Goal: Task Accomplishment & Management: Manage account settings

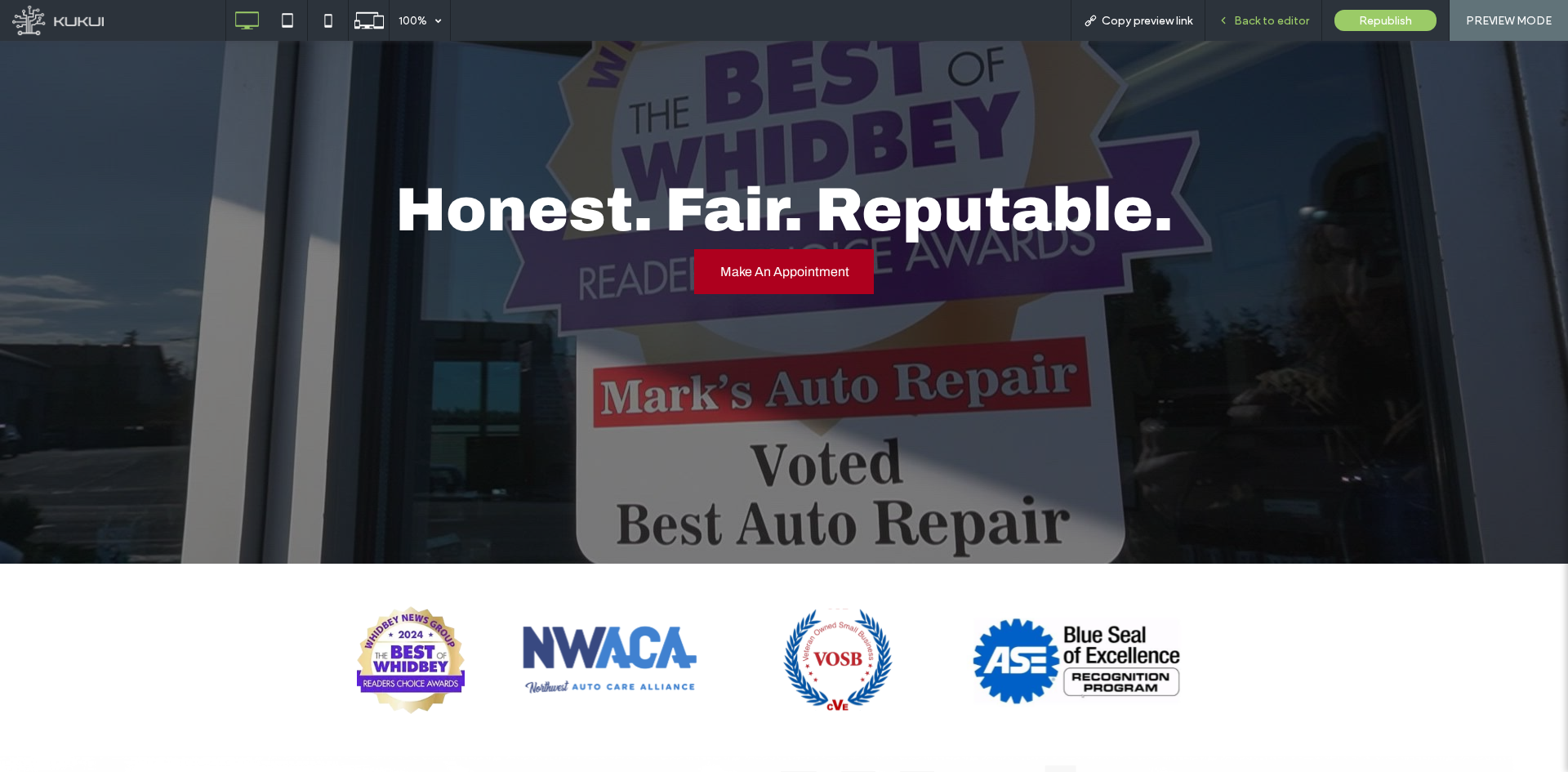
click at [1258, 22] on span "Back to editor" at bounding box center [1272, 20] width 76 height 13
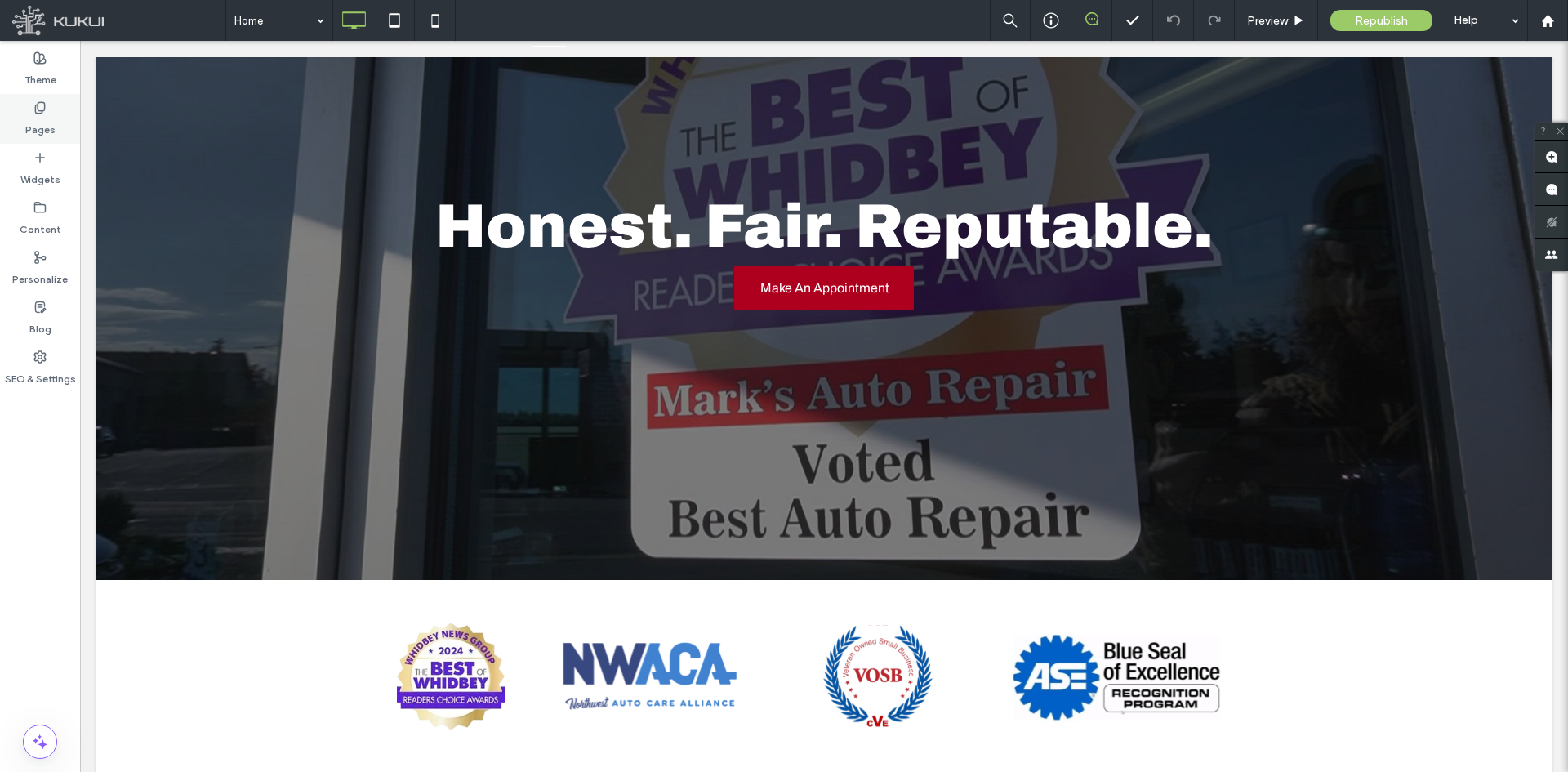
click at [45, 128] on label "Pages" at bounding box center [40, 125] width 31 height 22
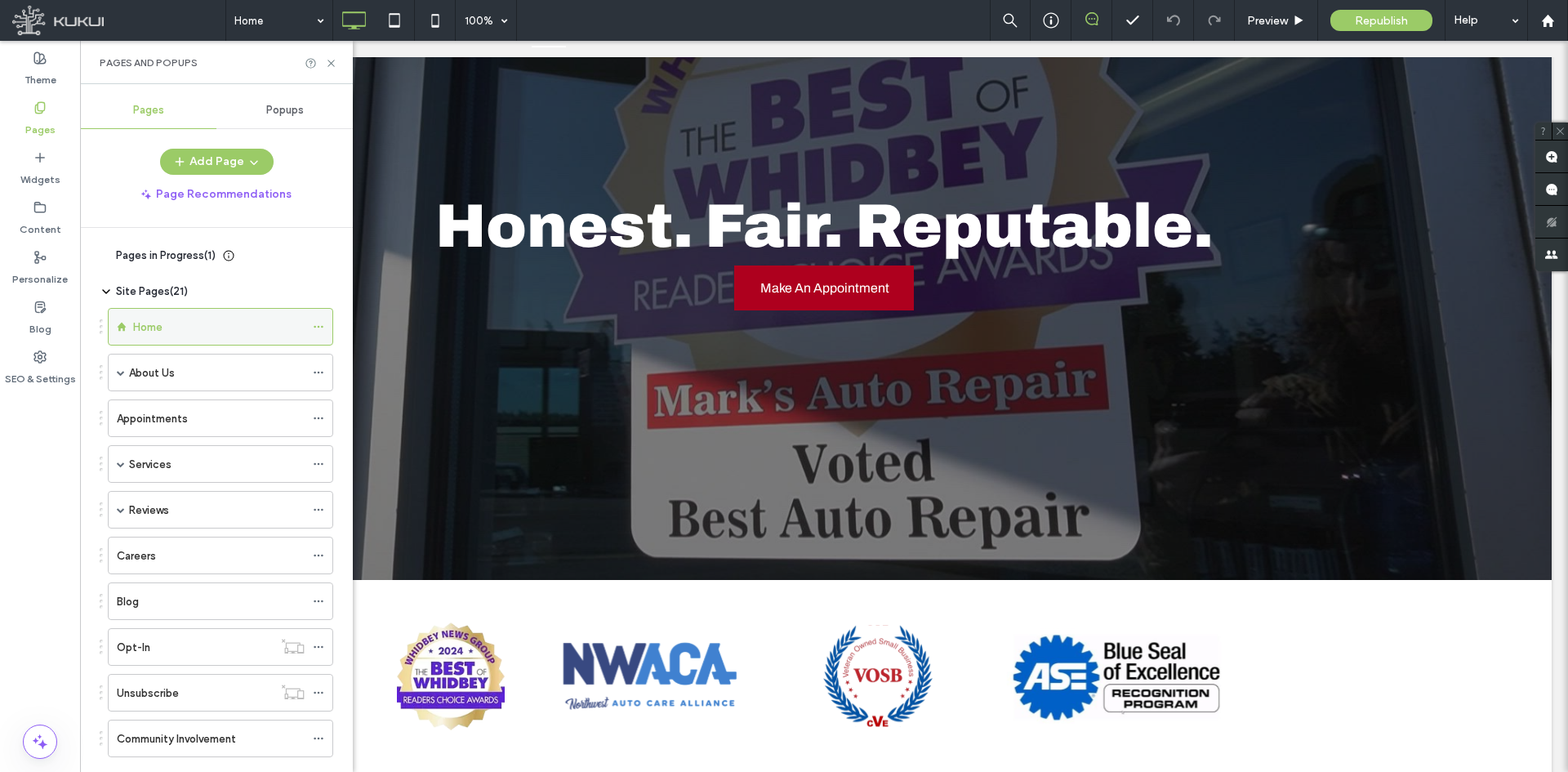
click at [323, 327] on use at bounding box center [318, 327] width 9 height 3
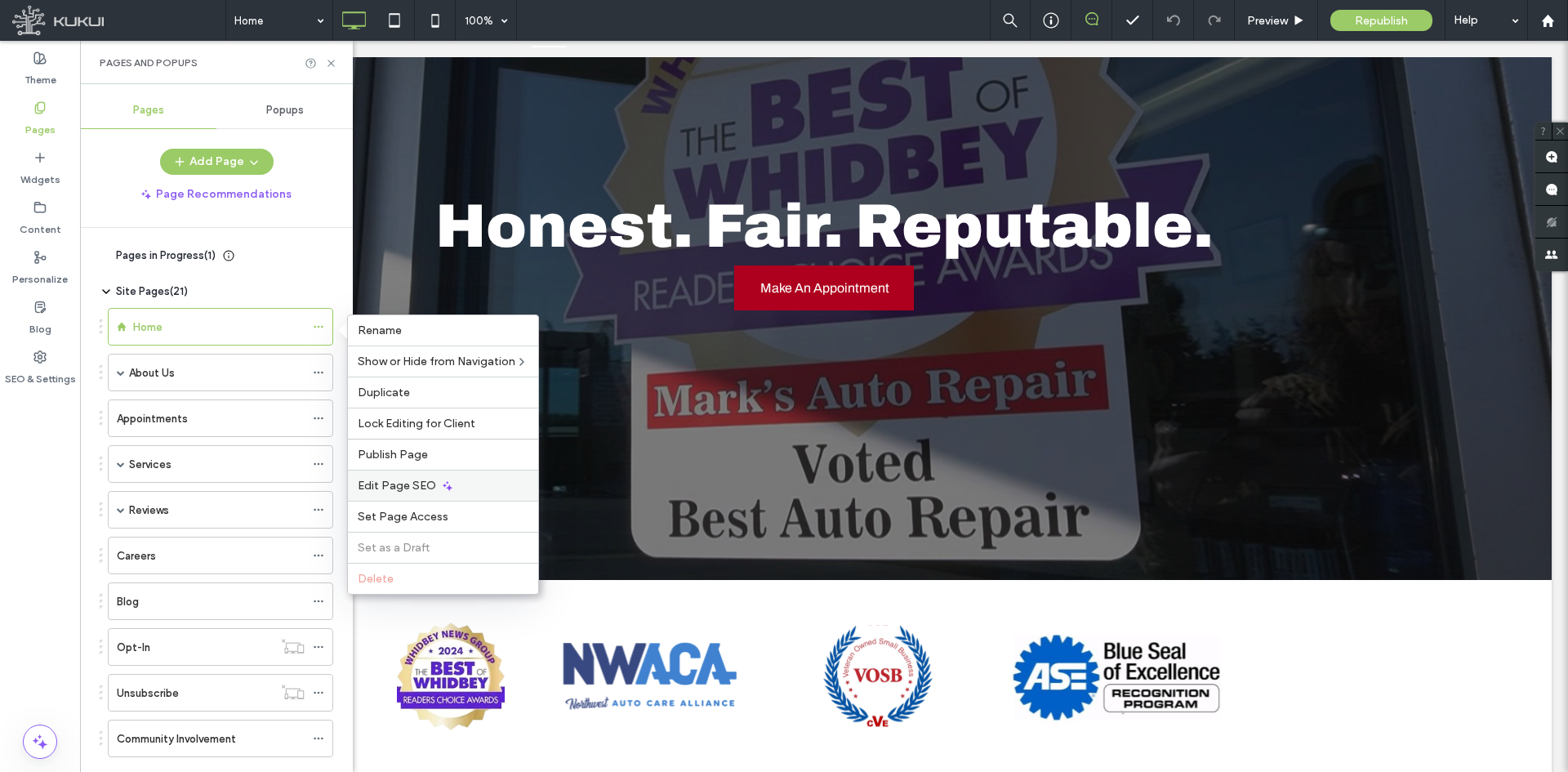
click at [411, 481] on span "Edit Page SEO" at bounding box center [397, 485] width 78 height 13
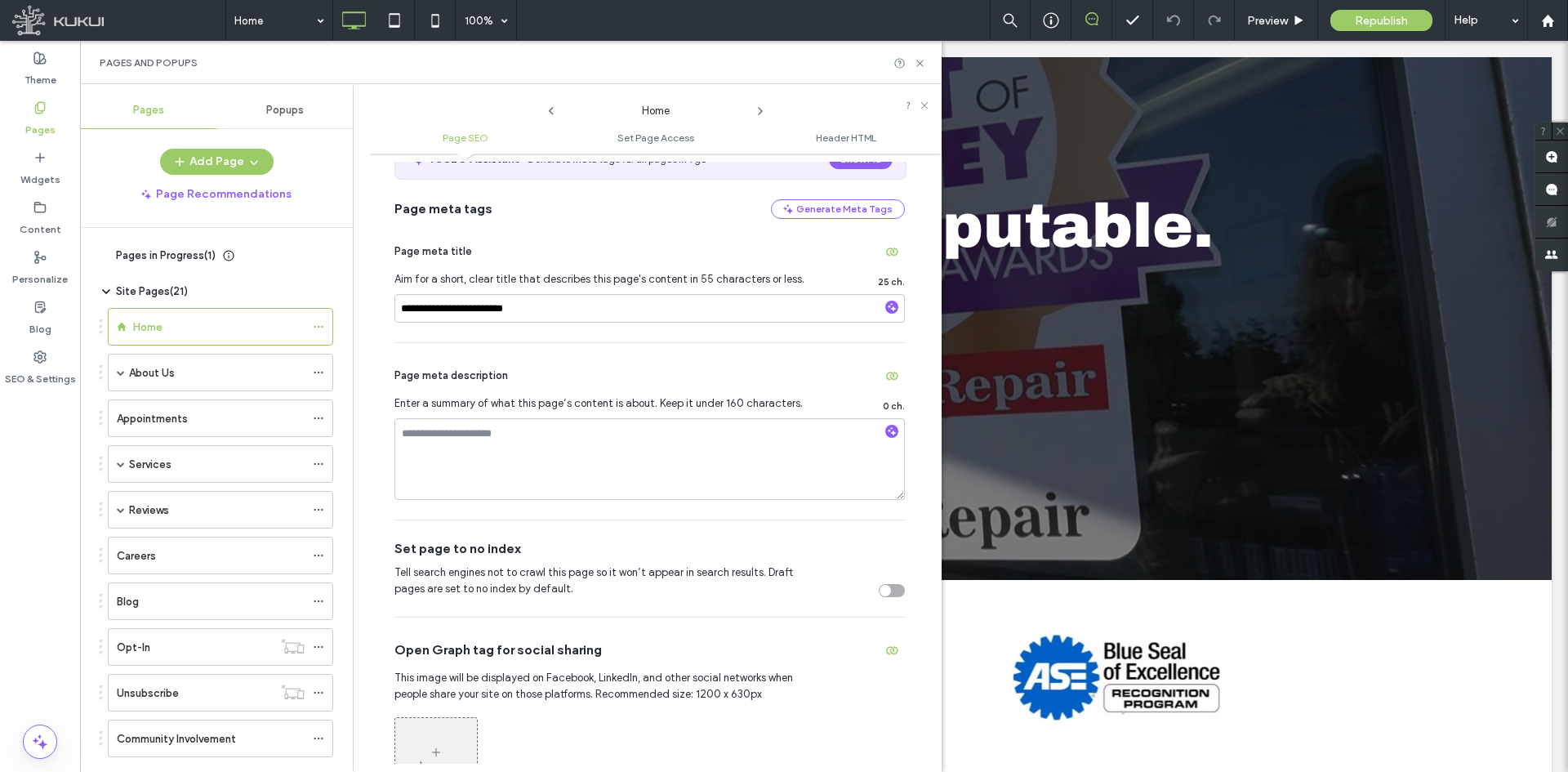
scroll to position [82, 0]
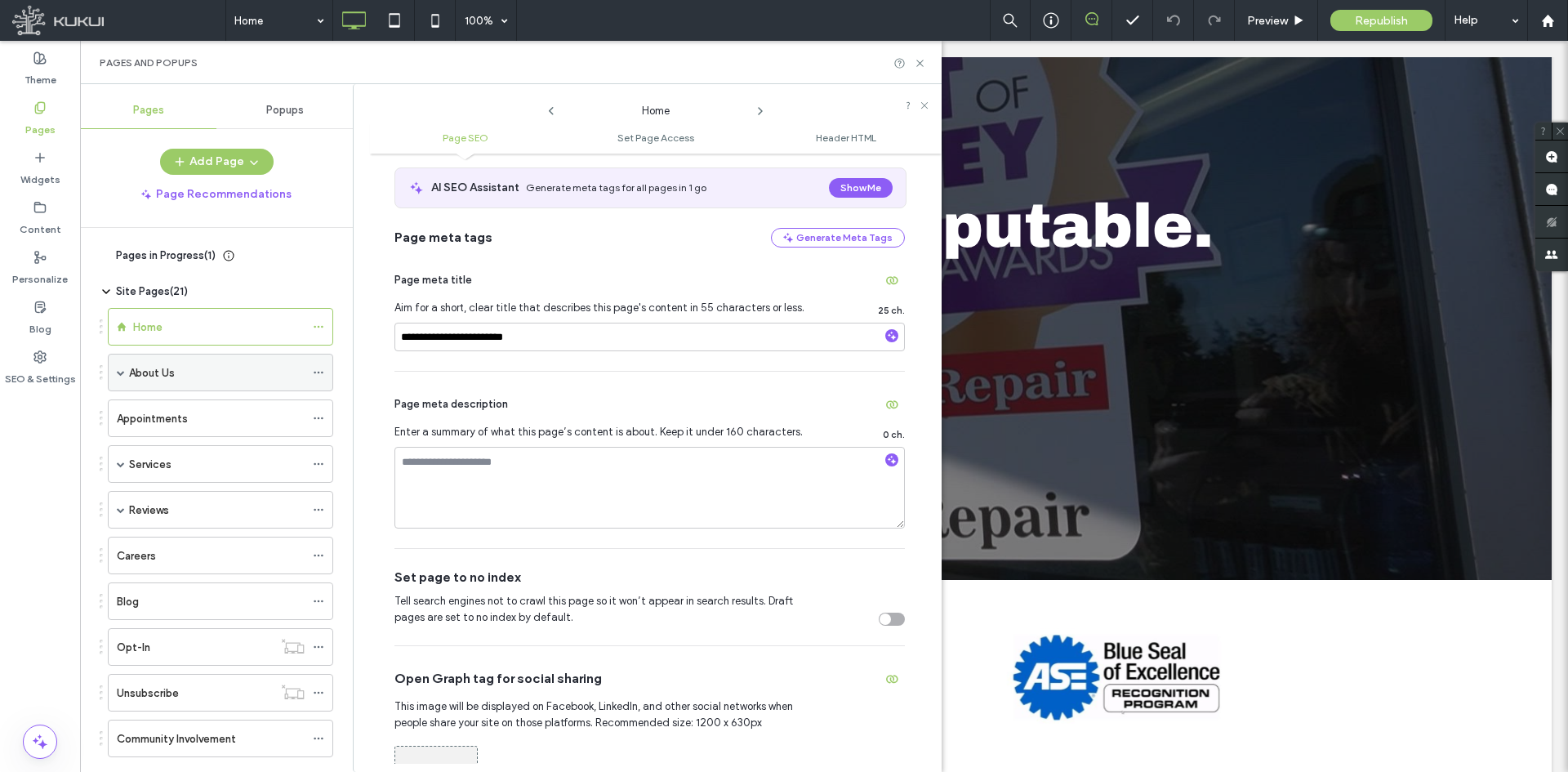
click at [321, 373] on icon at bounding box center [318, 373] width 12 height 12
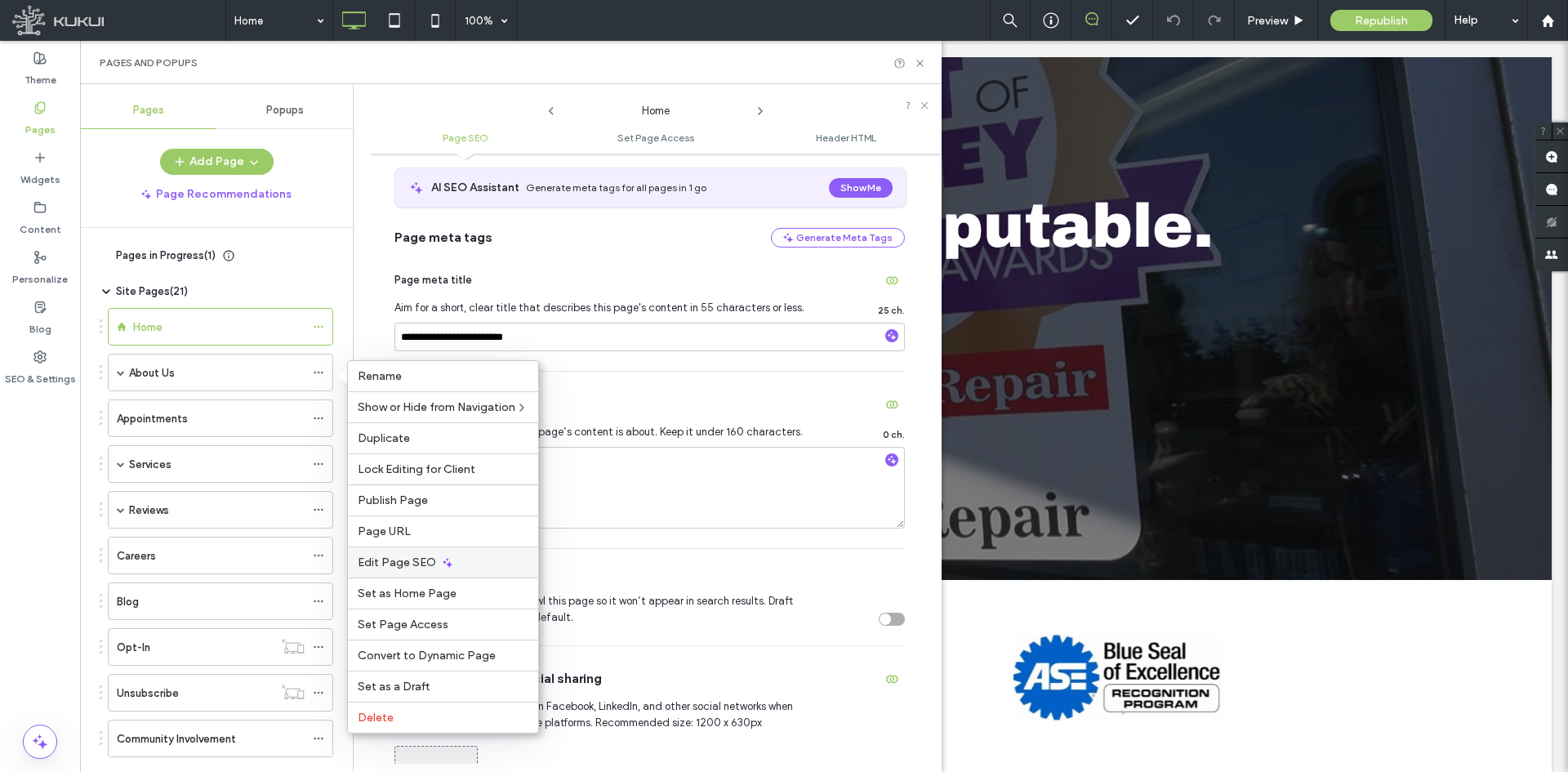
click at [415, 563] on span "Edit Page SEO" at bounding box center [397, 561] width 78 height 13
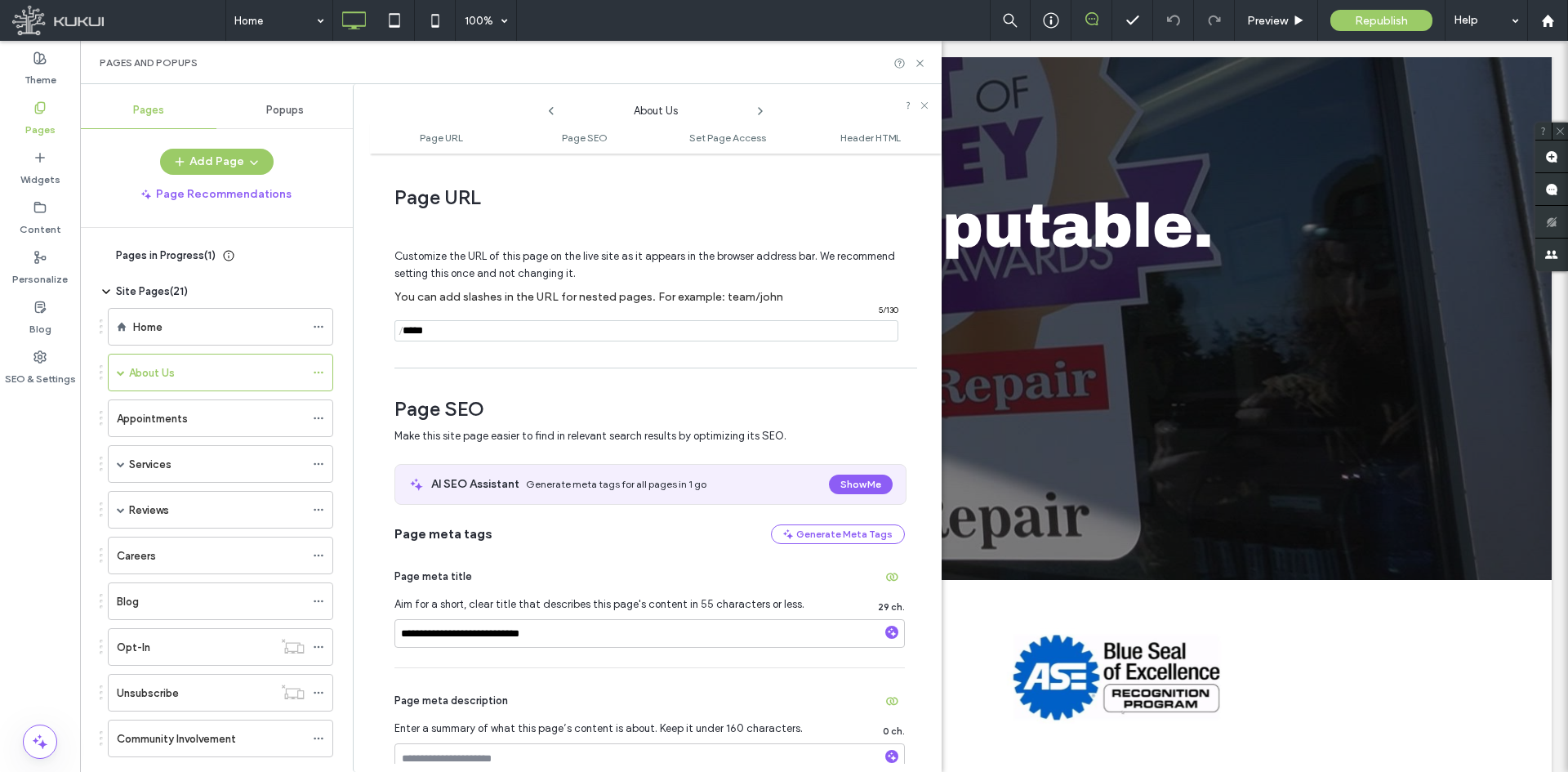
scroll to position [164, 0]
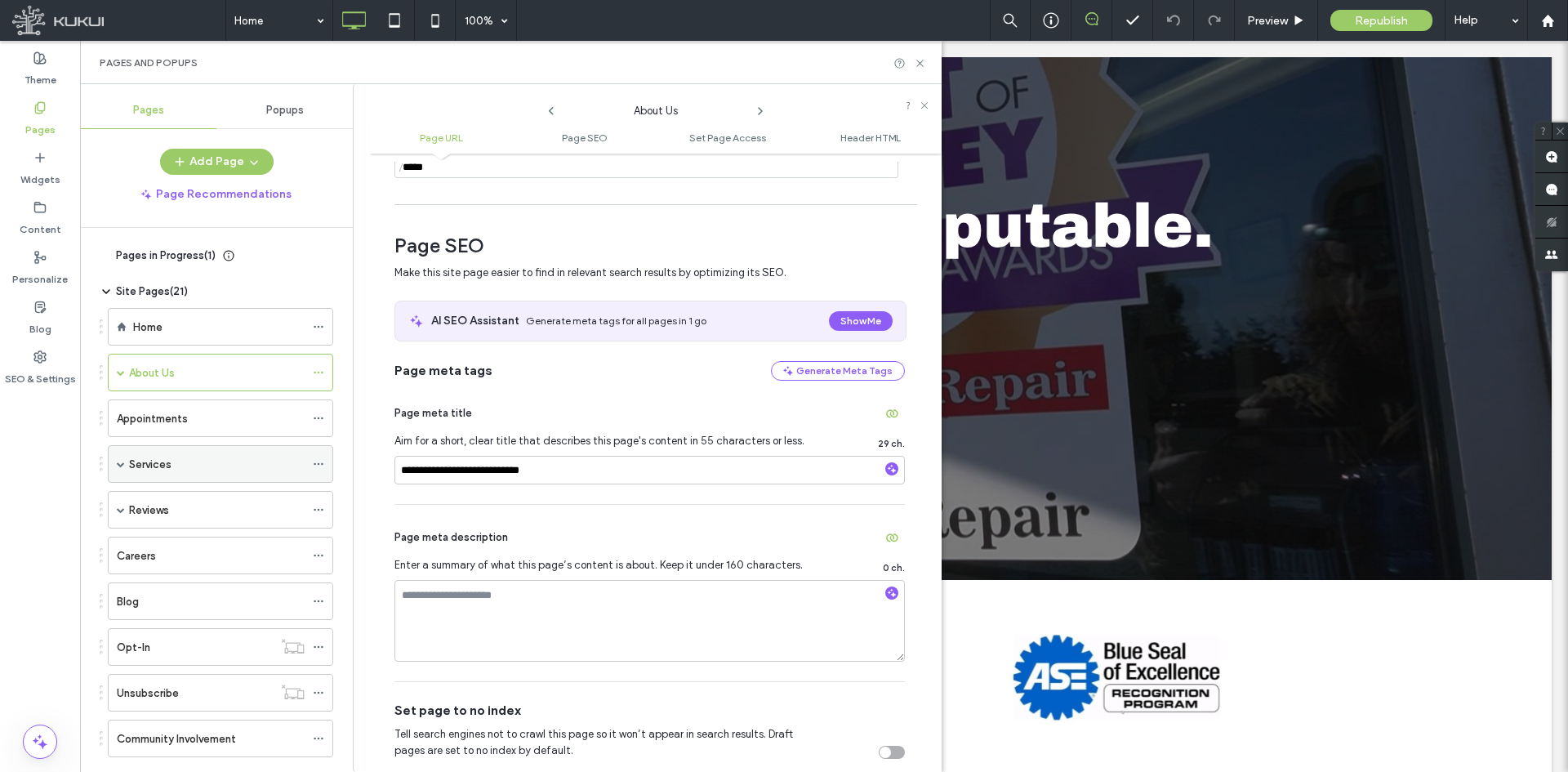
click at [320, 464] on icon at bounding box center [318, 463] width 12 height 12
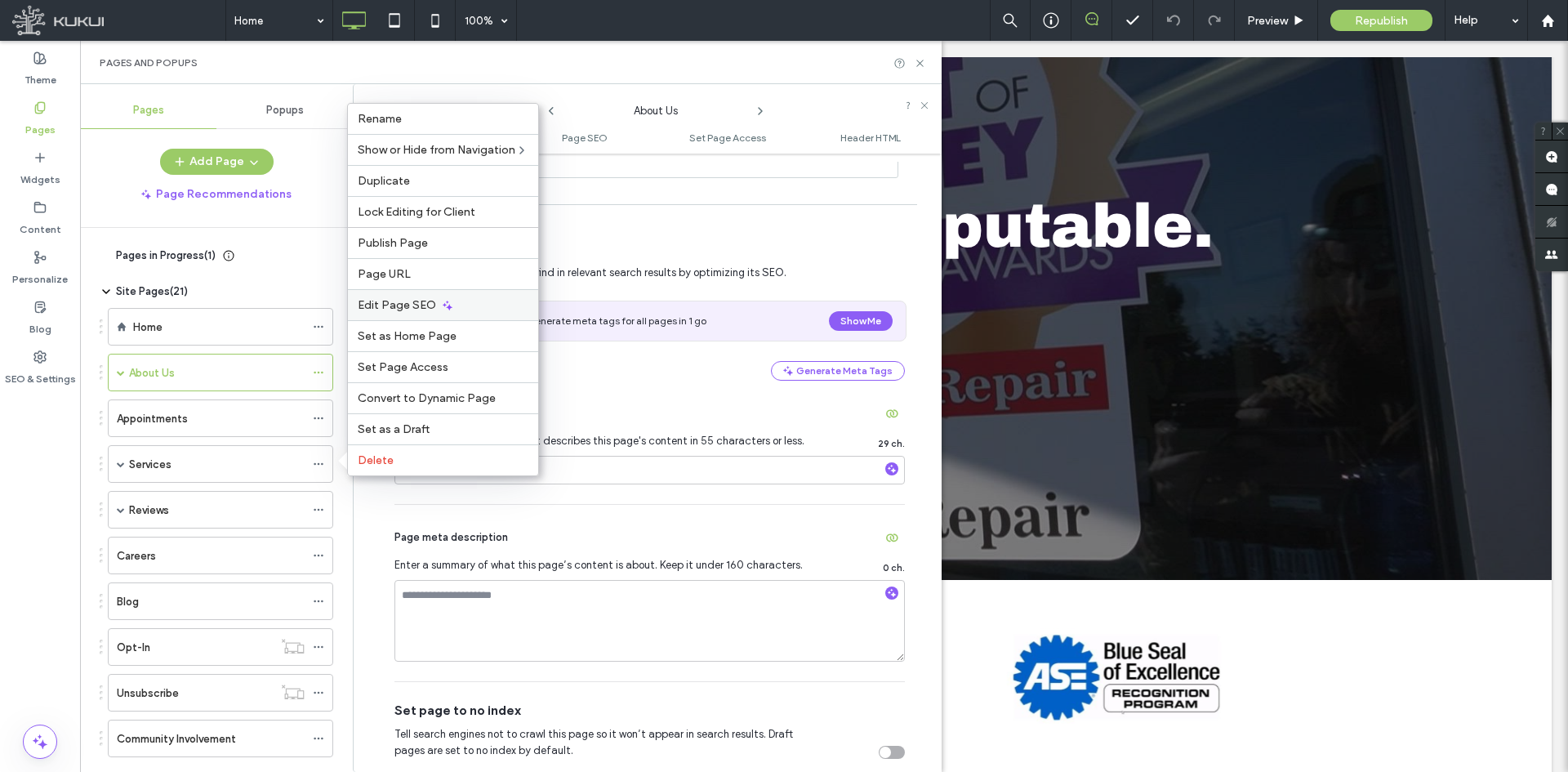
click at [397, 301] on span "Edit Page SEO" at bounding box center [397, 304] width 78 height 13
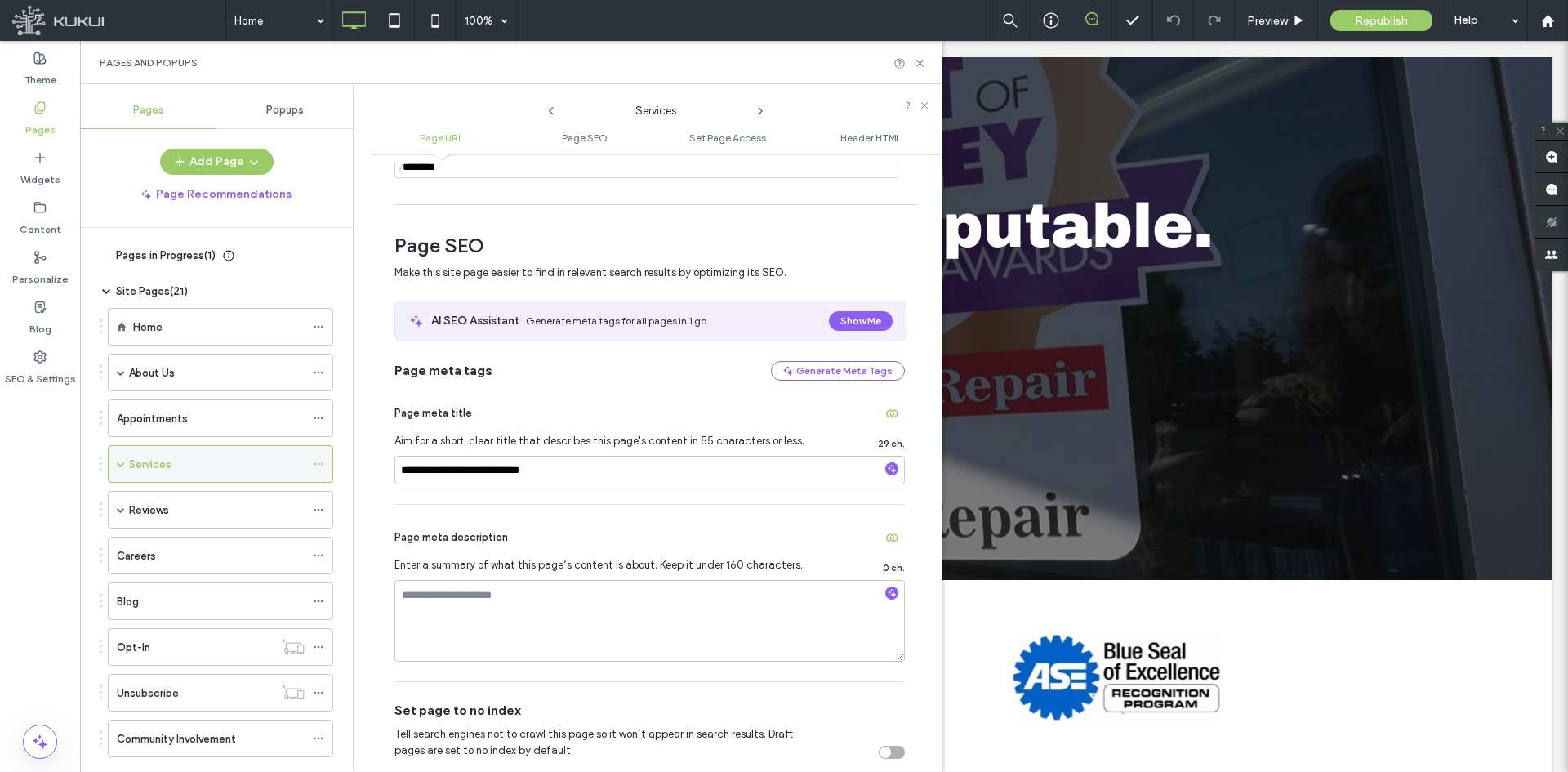
click at [115, 465] on div "Services" at bounding box center [220, 464] width 226 height 38
click at [119, 465] on span at bounding box center [121, 463] width 8 height 8
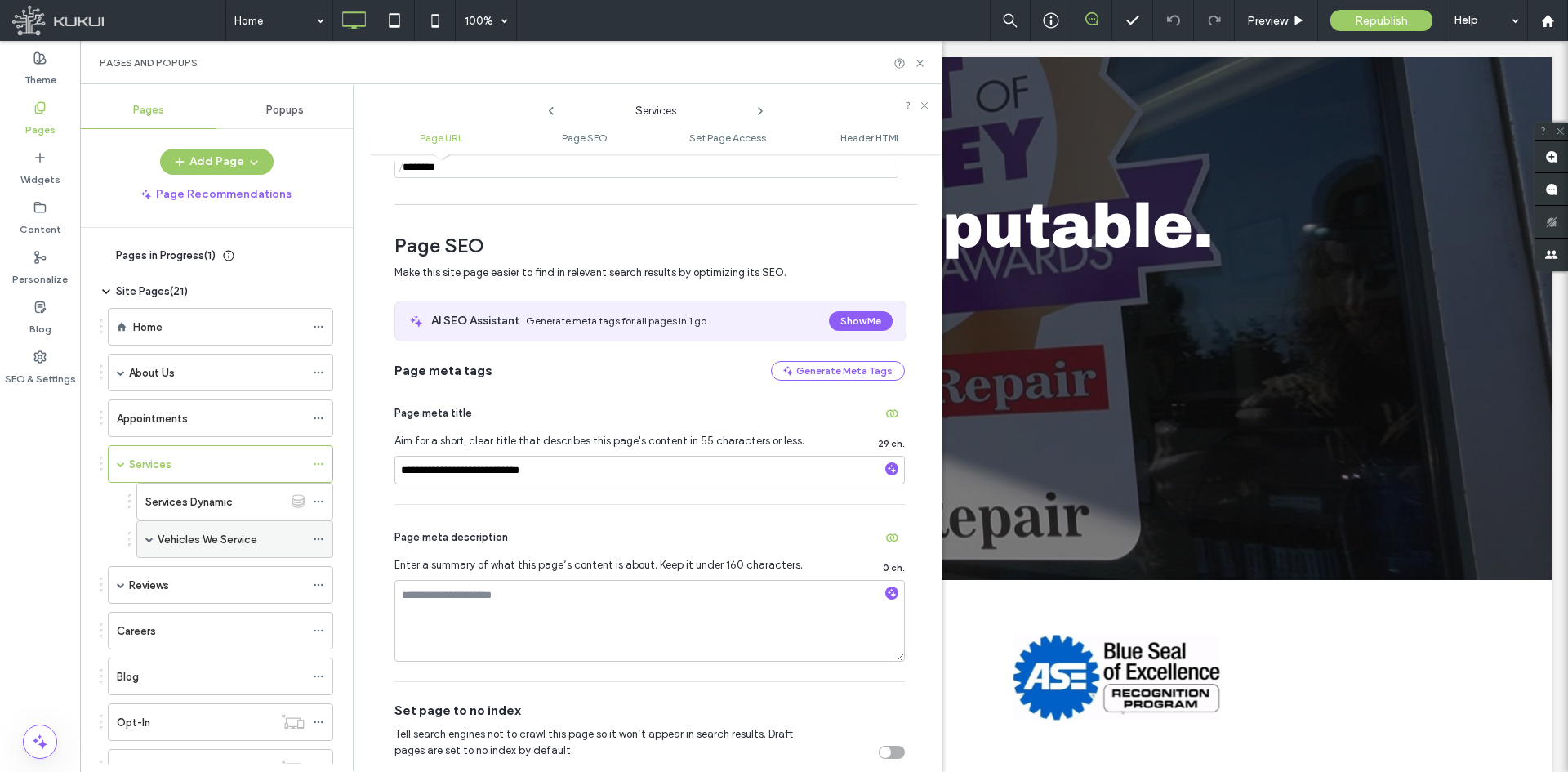
click at [151, 542] on span at bounding box center [149, 539] width 8 height 8
click at [315, 539] on use at bounding box center [318, 539] width 9 height 3
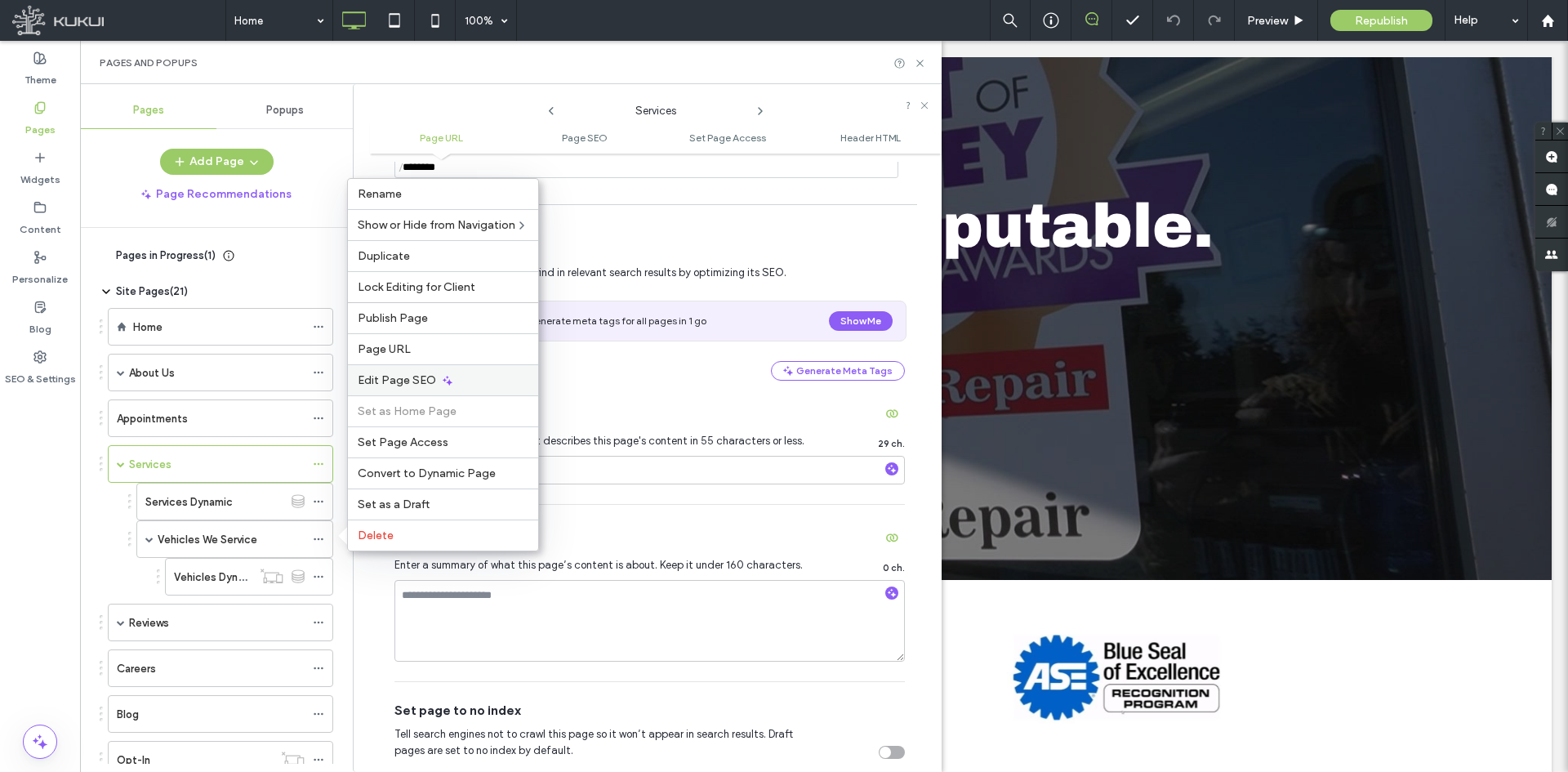
click at [417, 371] on div "Edit Page SEO" at bounding box center [443, 380] width 190 height 31
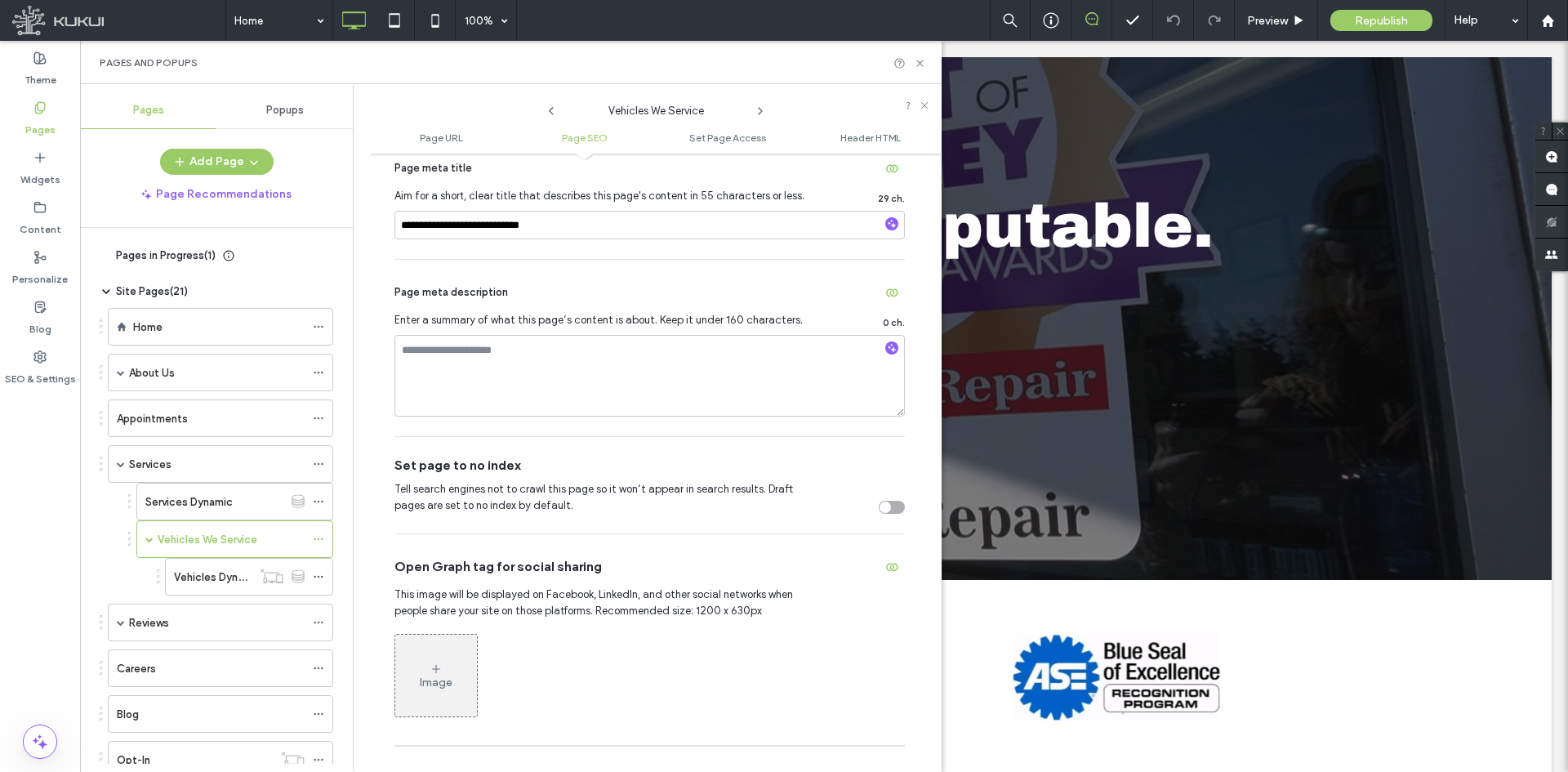
scroll to position [245, 0]
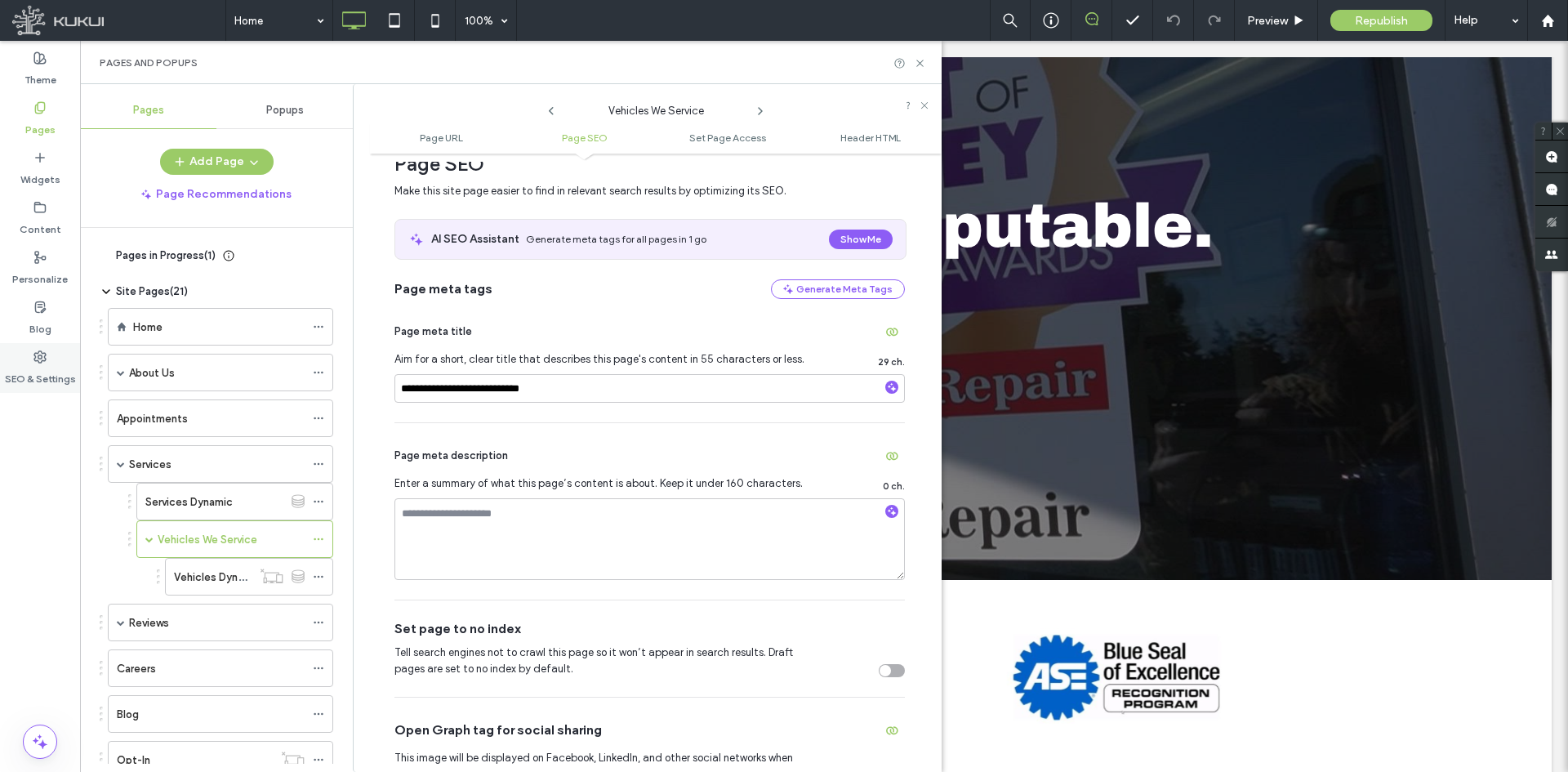
click at [49, 359] on div "SEO & Settings" at bounding box center [40, 367] width 80 height 49
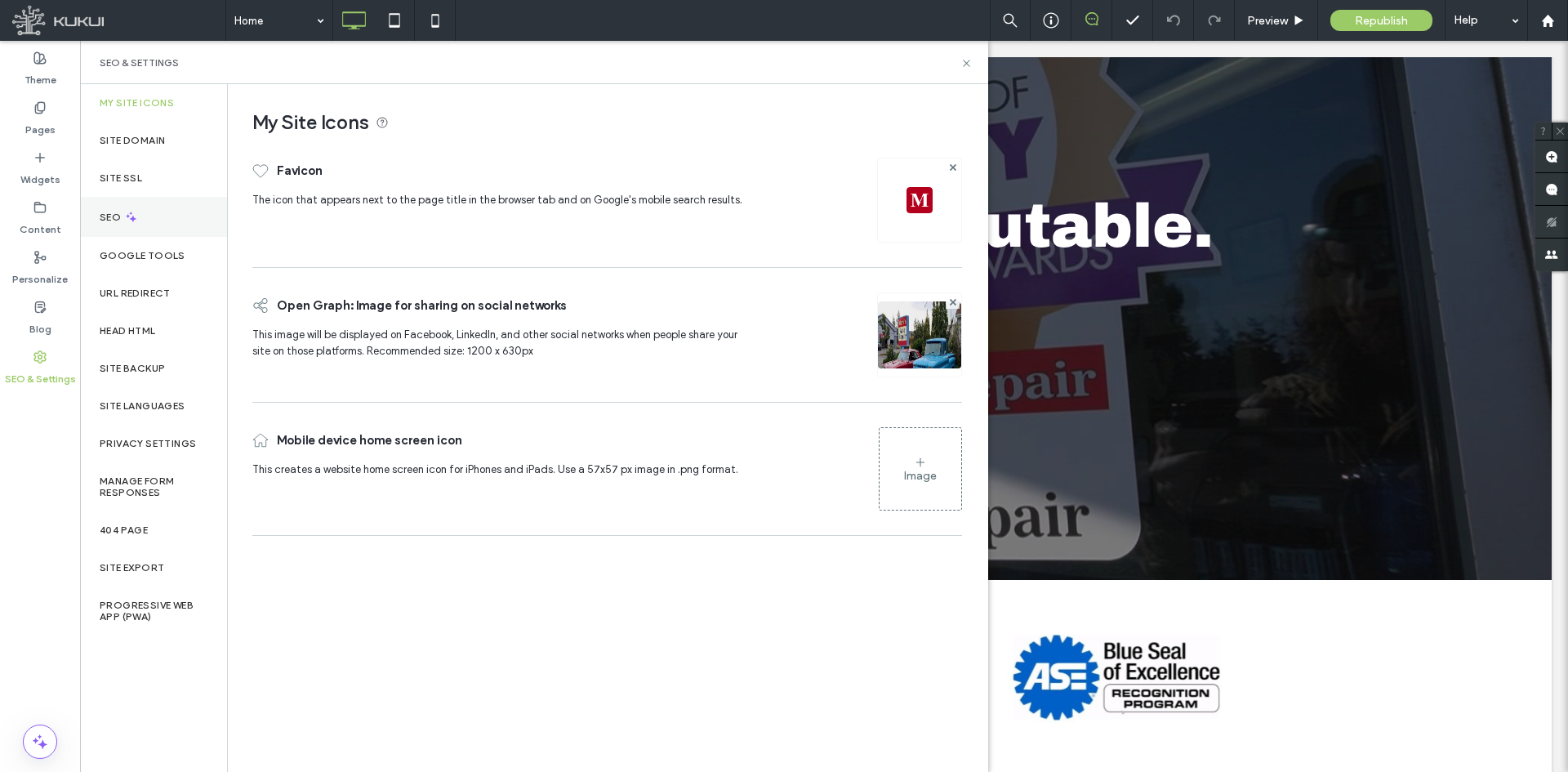
click at [149, 206] on div "SEO" at bounding box center [153, 217] width 147 height 40
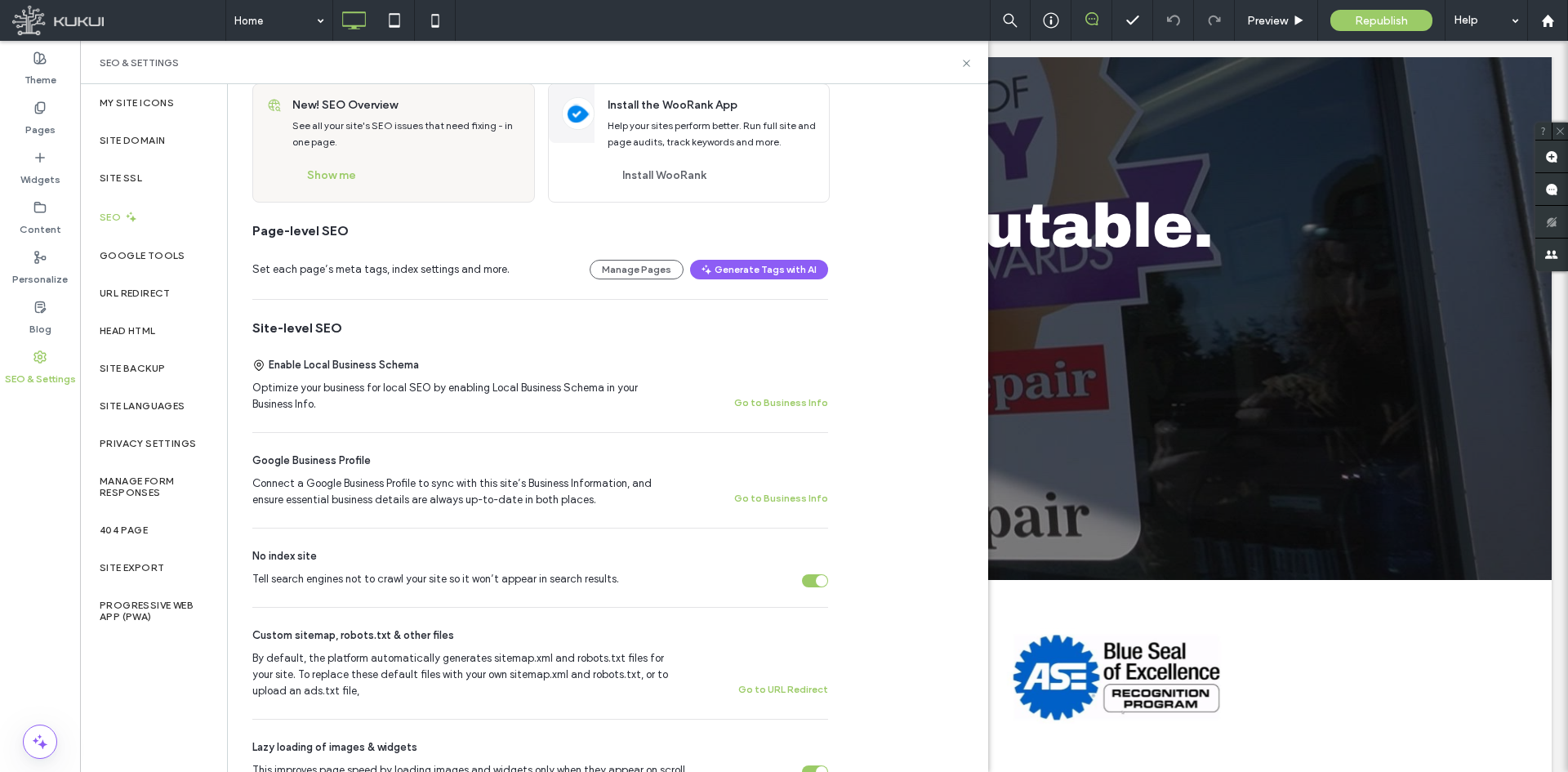
scroll to position [164, 0]
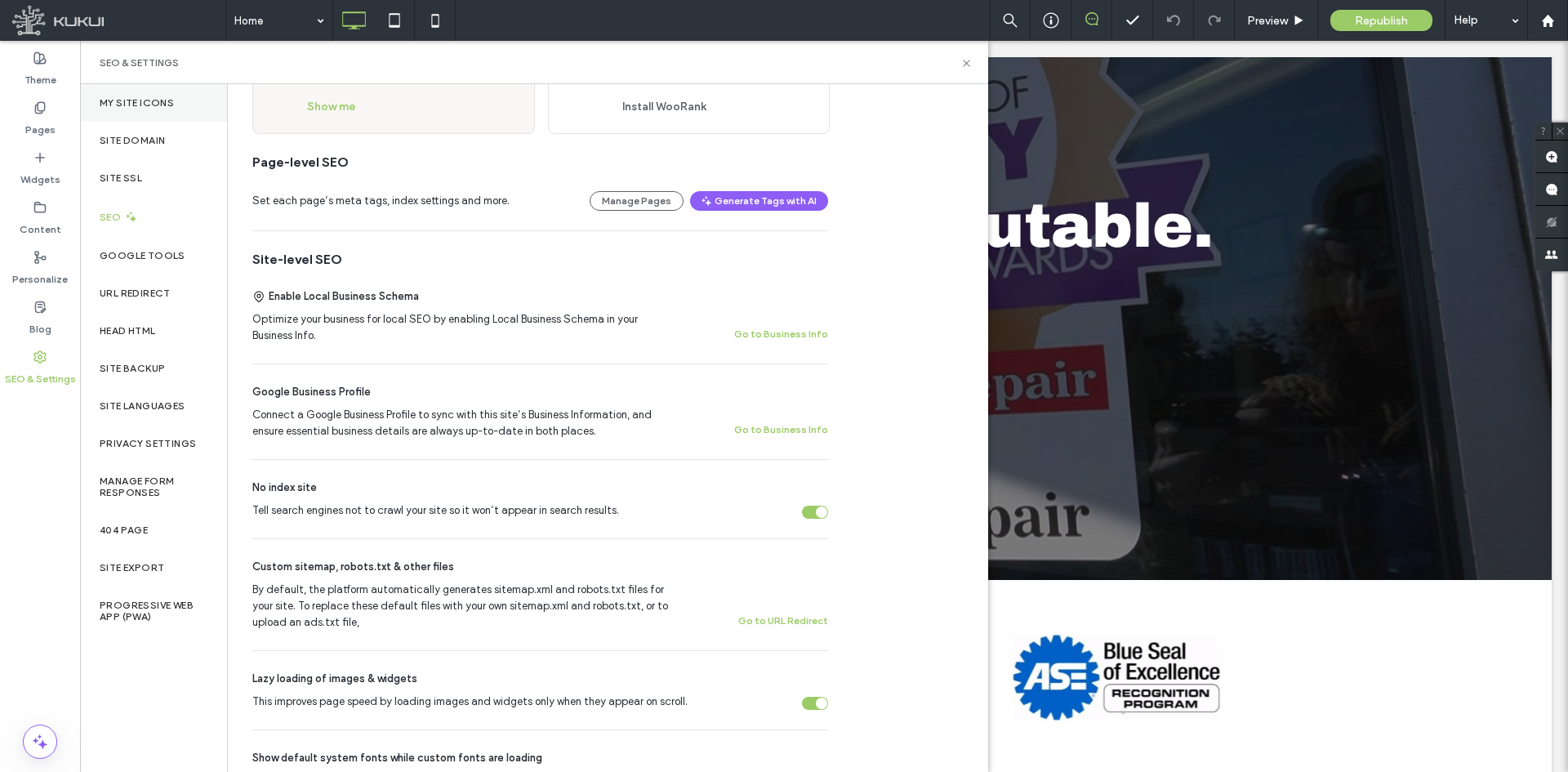
click at [121, 112] on div "My Site Icons" at bounding box center [153, 103] width 147 height 38
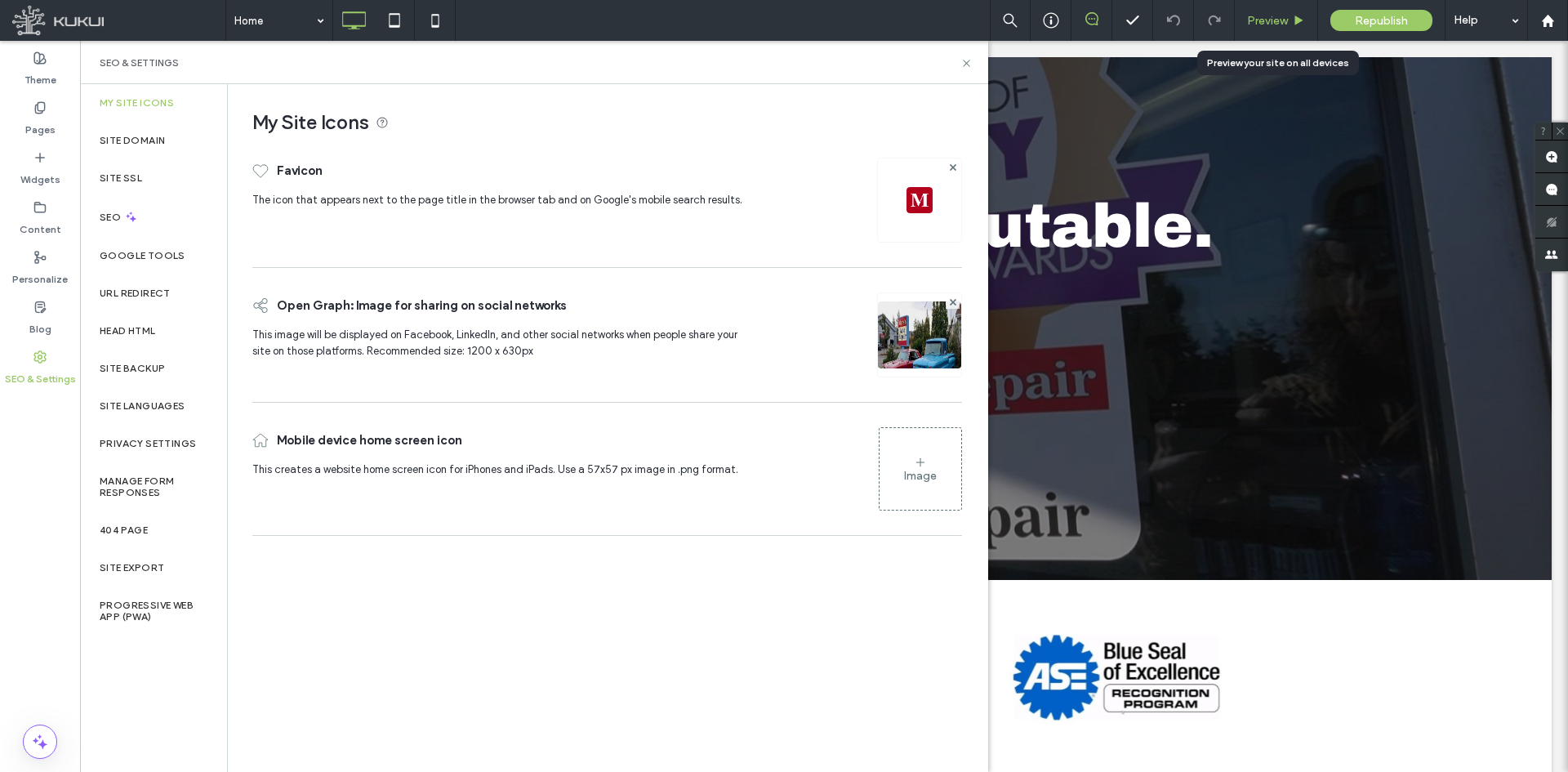
click at [1242, 21] on div "Preview" at bounding box center [1276, 20] width 83 height 13
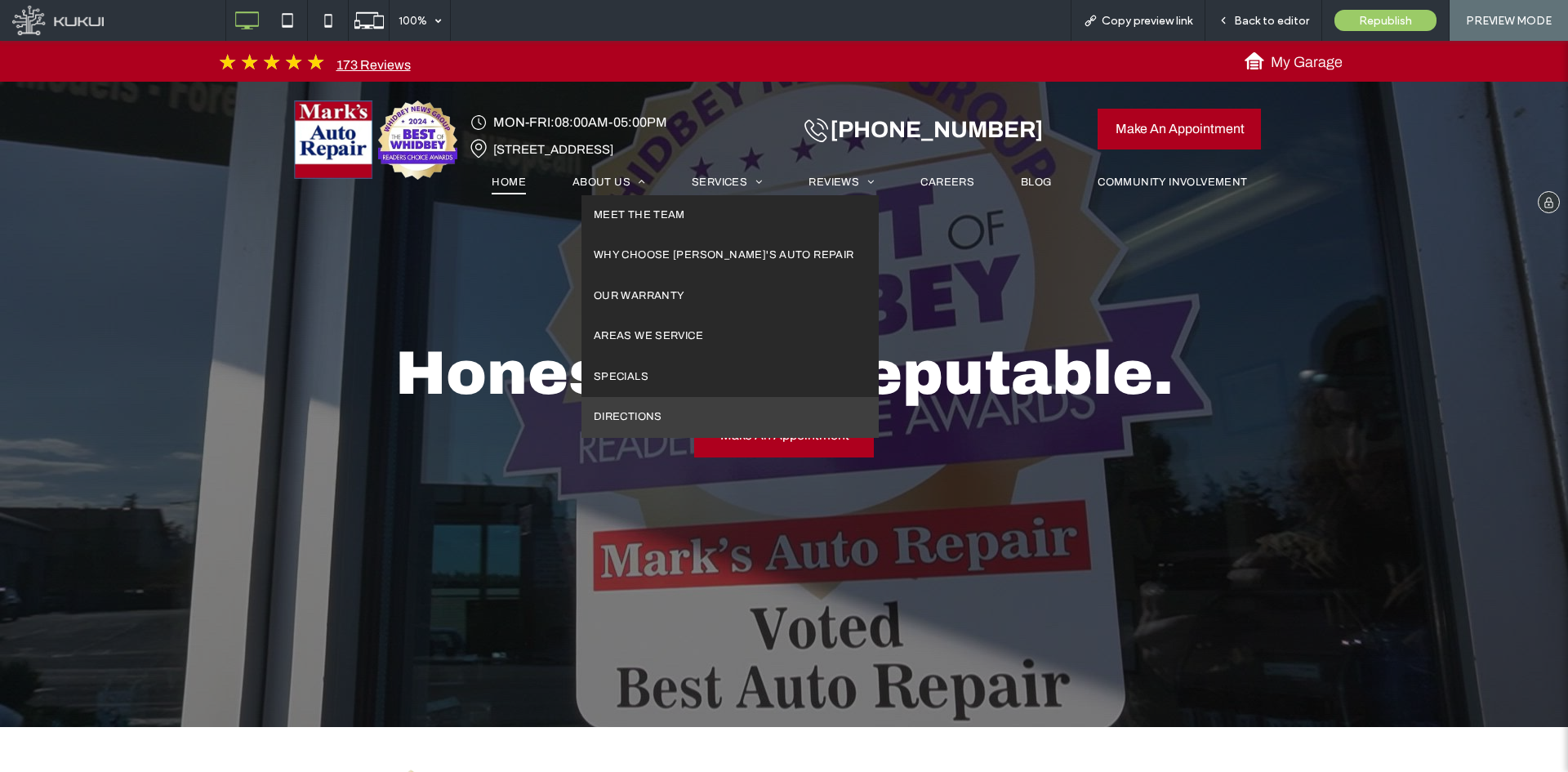
click at [604, 421] on span "Directions" at bounding box center [628, 417] width 68 height 16
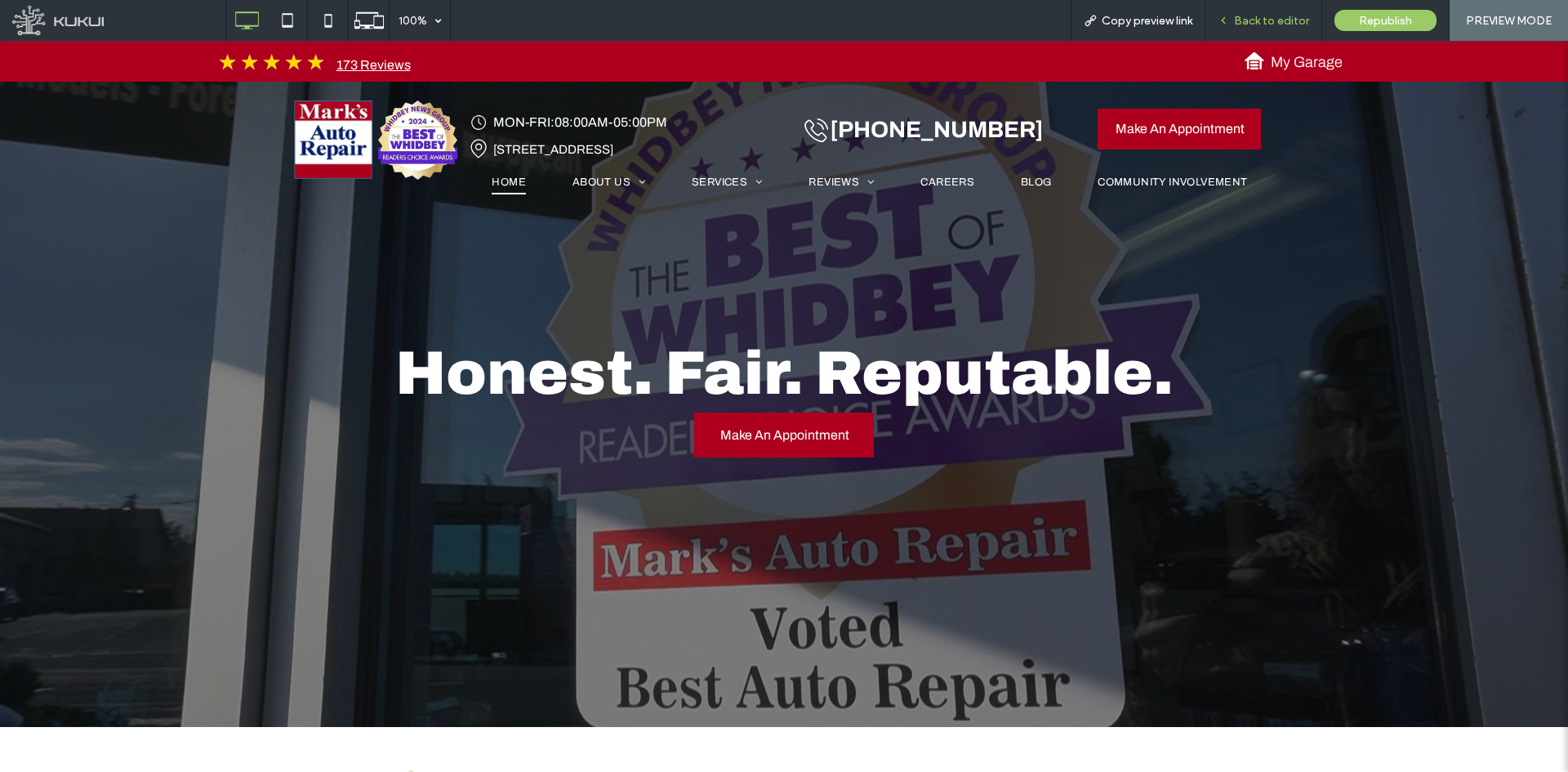
click at [1259, 20] on span "Back to editor" at bounding box center [1272, 20] width 76 height 13
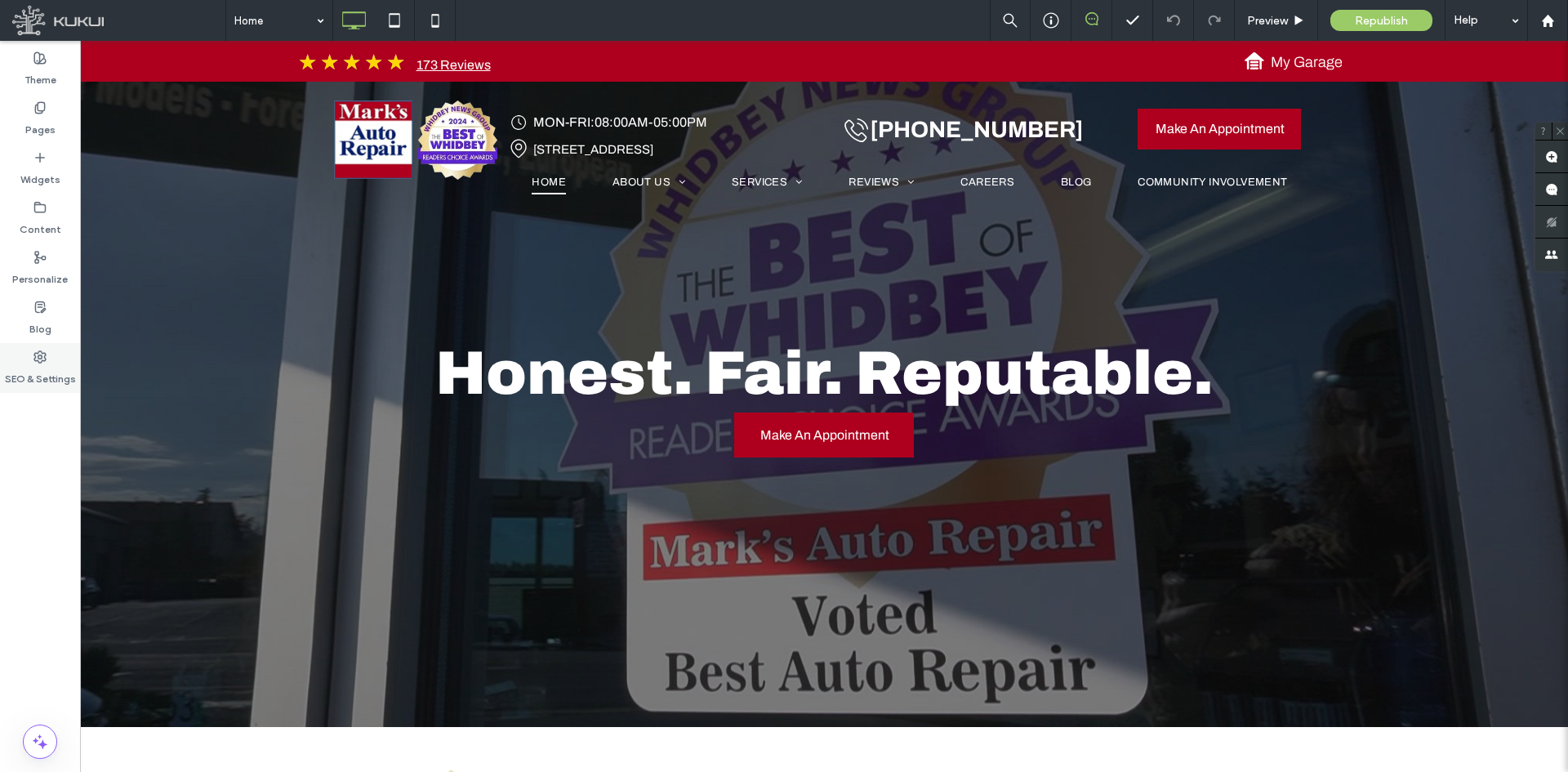
click at [58, 359] on div "SEO & Settings" at bounding box center [40, 367] width 80 height 49
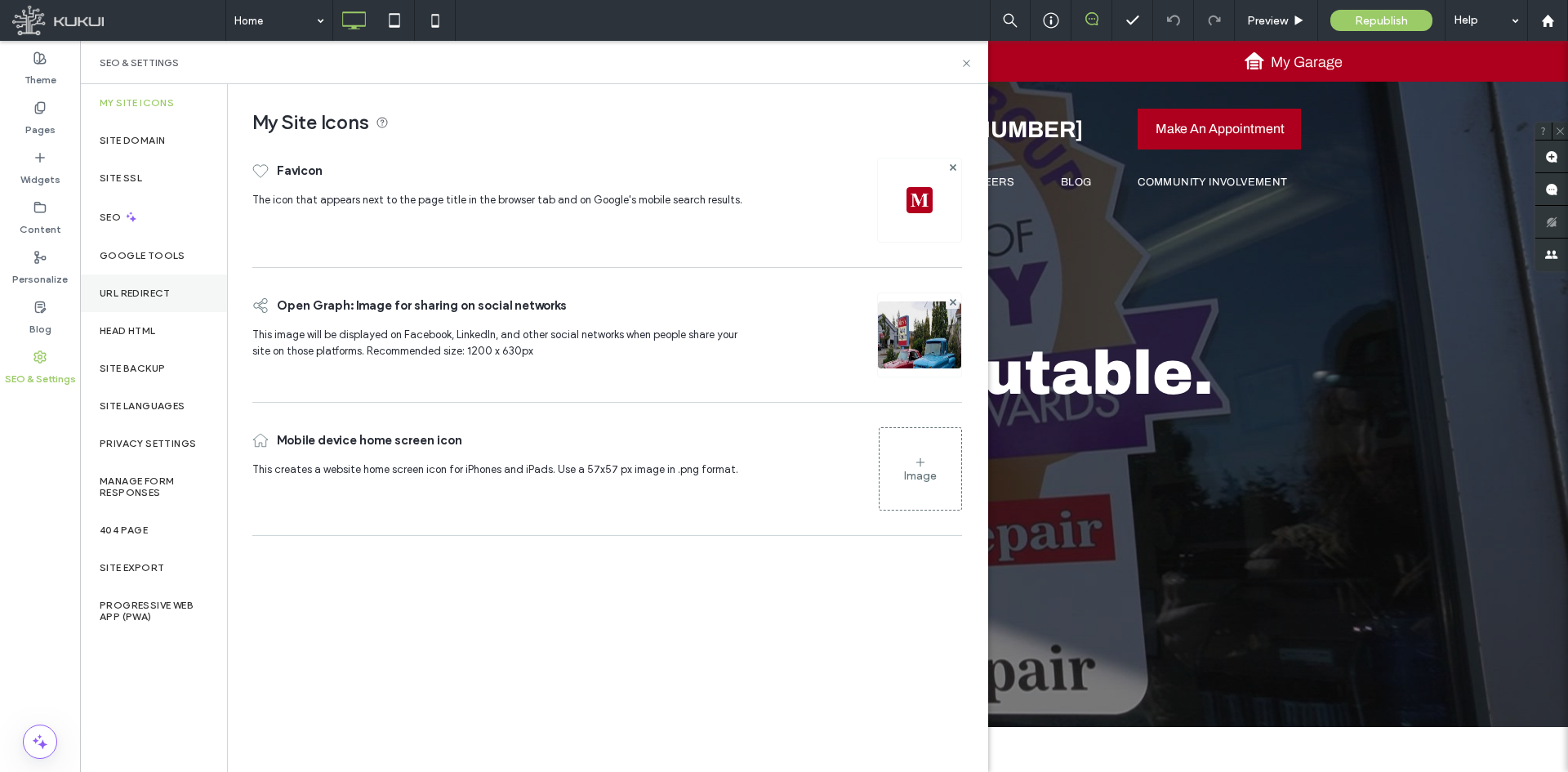
click at [148, 294] on label "URL Redirect" at bounding box center [135, 293] width 71 height 12
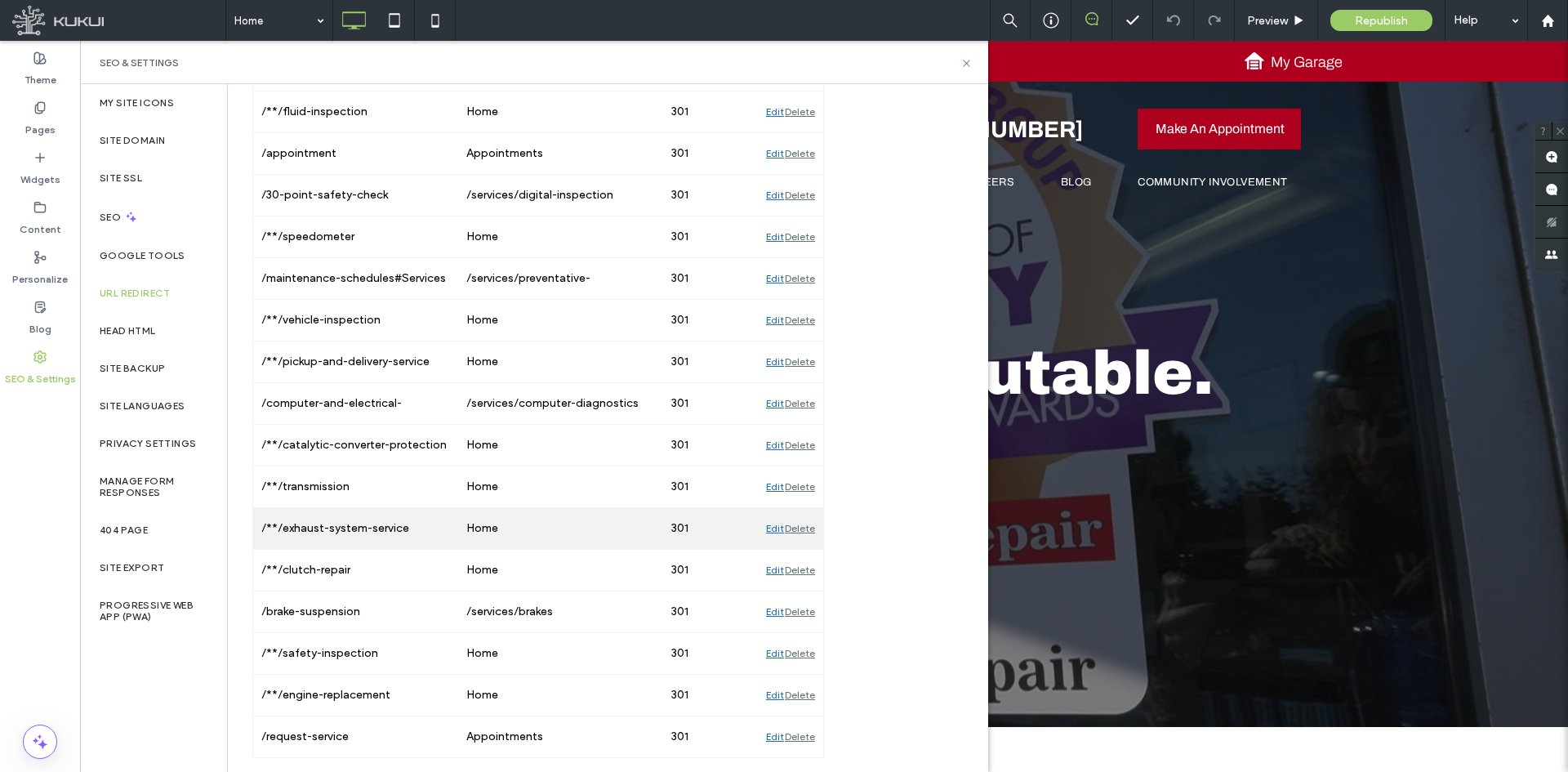
scroll to position [1132, 0]
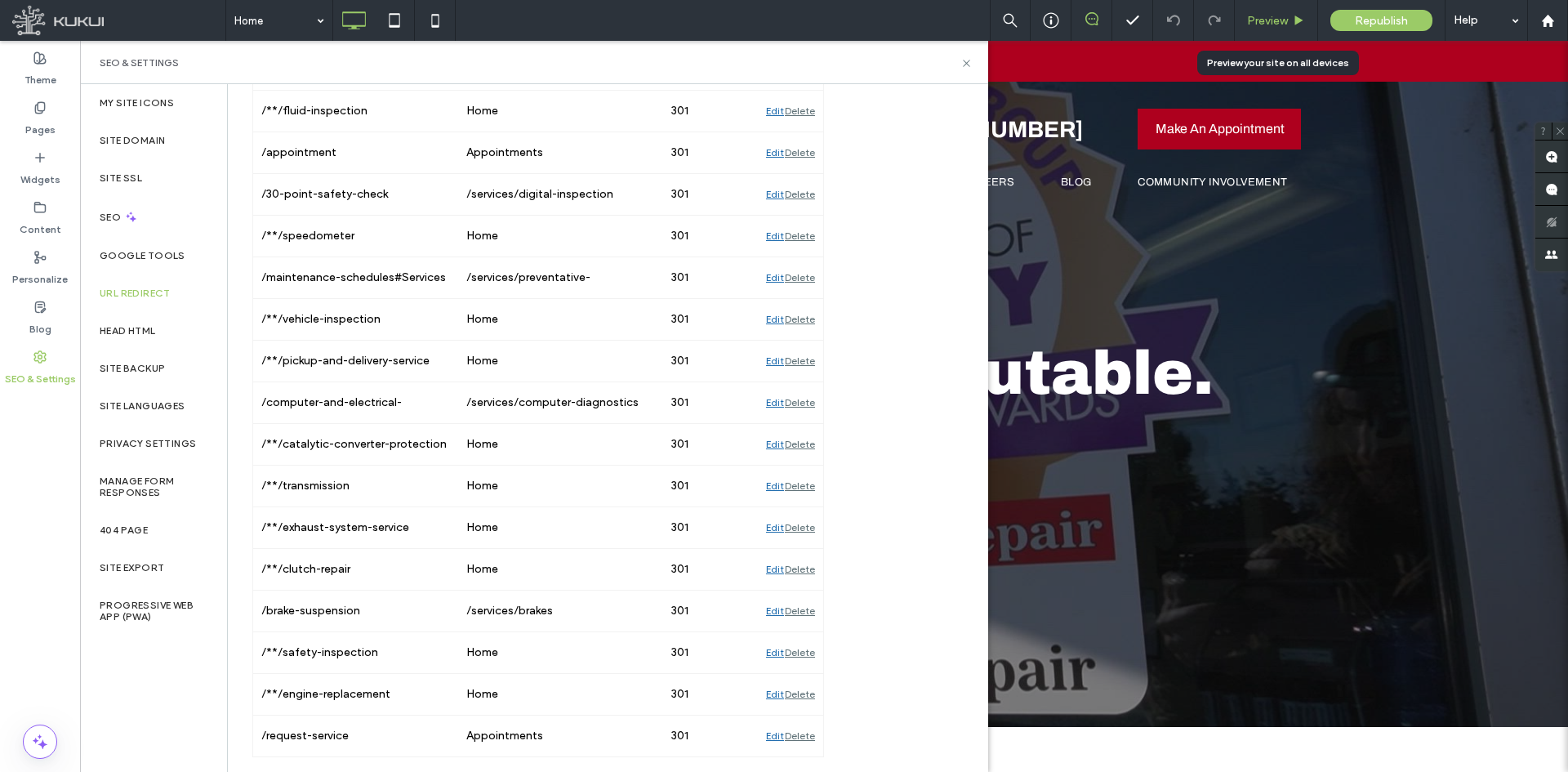
click at [1258, 21] on span "Preview" at bounding box center [1267, 20] width 40 height 13
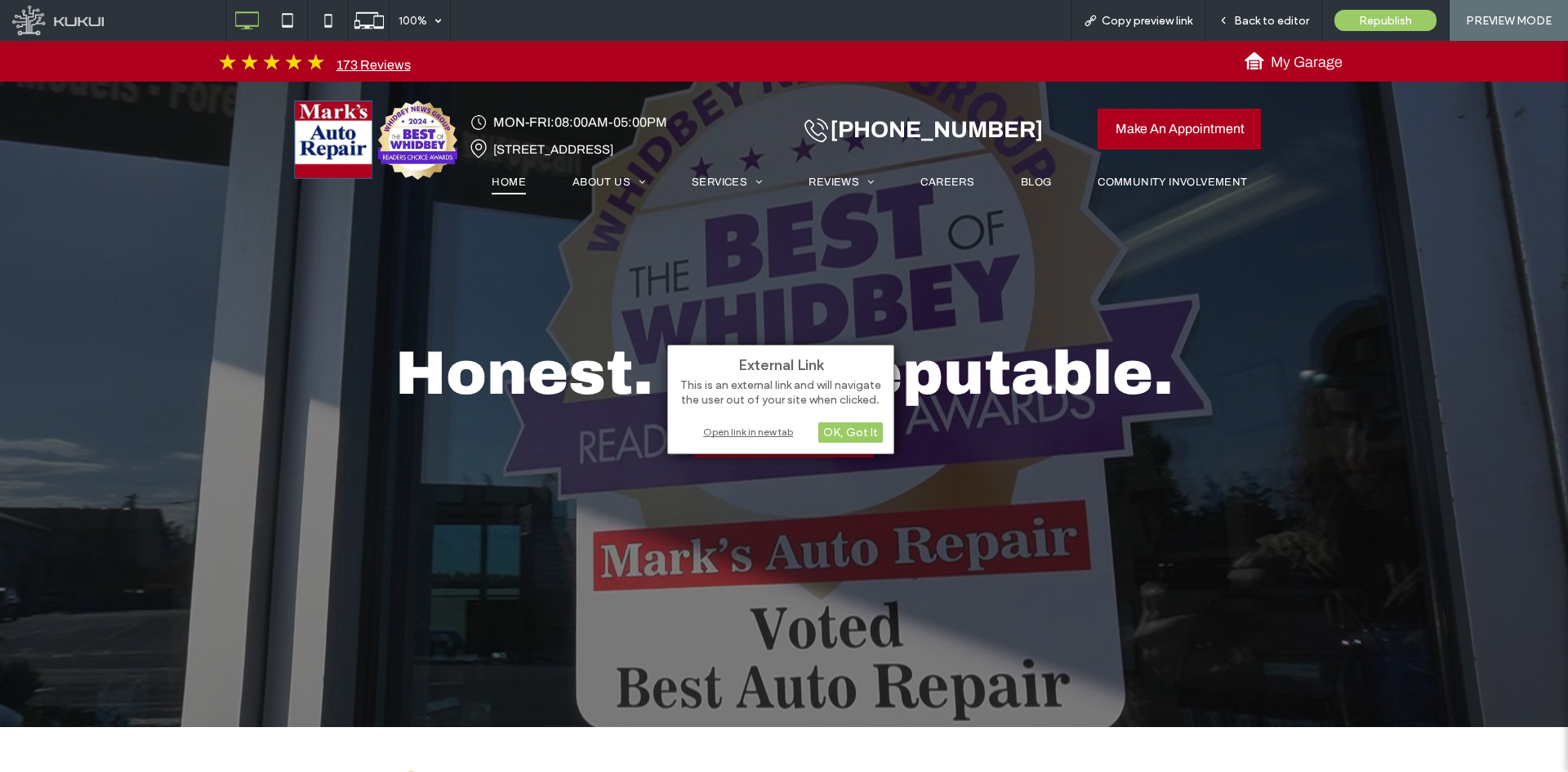
click at [761, 435] on div "Open link in new tab" at bounding box center [780, 431] width 204 height 17
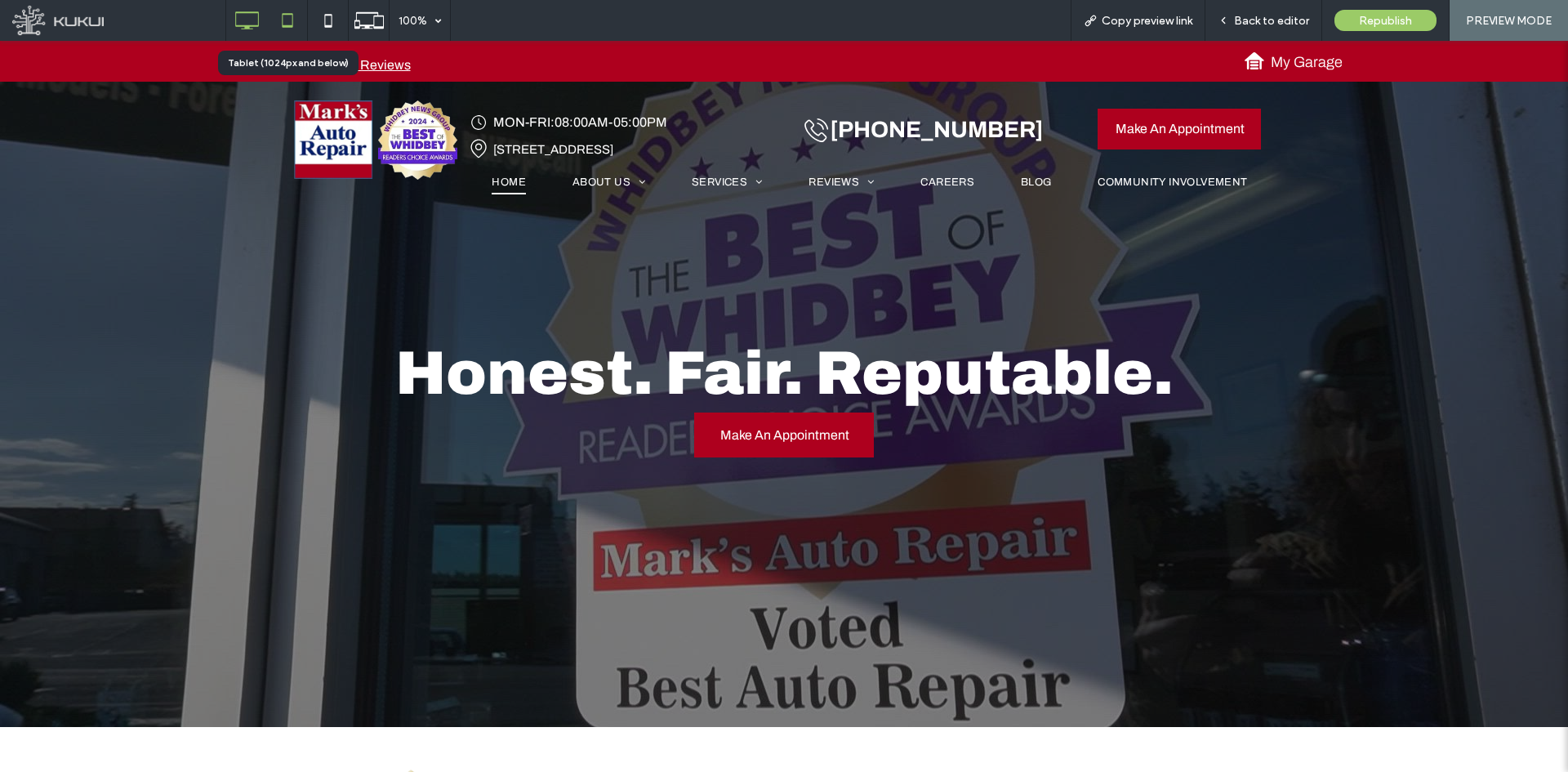
click at [288, 22] on icon at bounding box center [287, 21] width 32 height 32
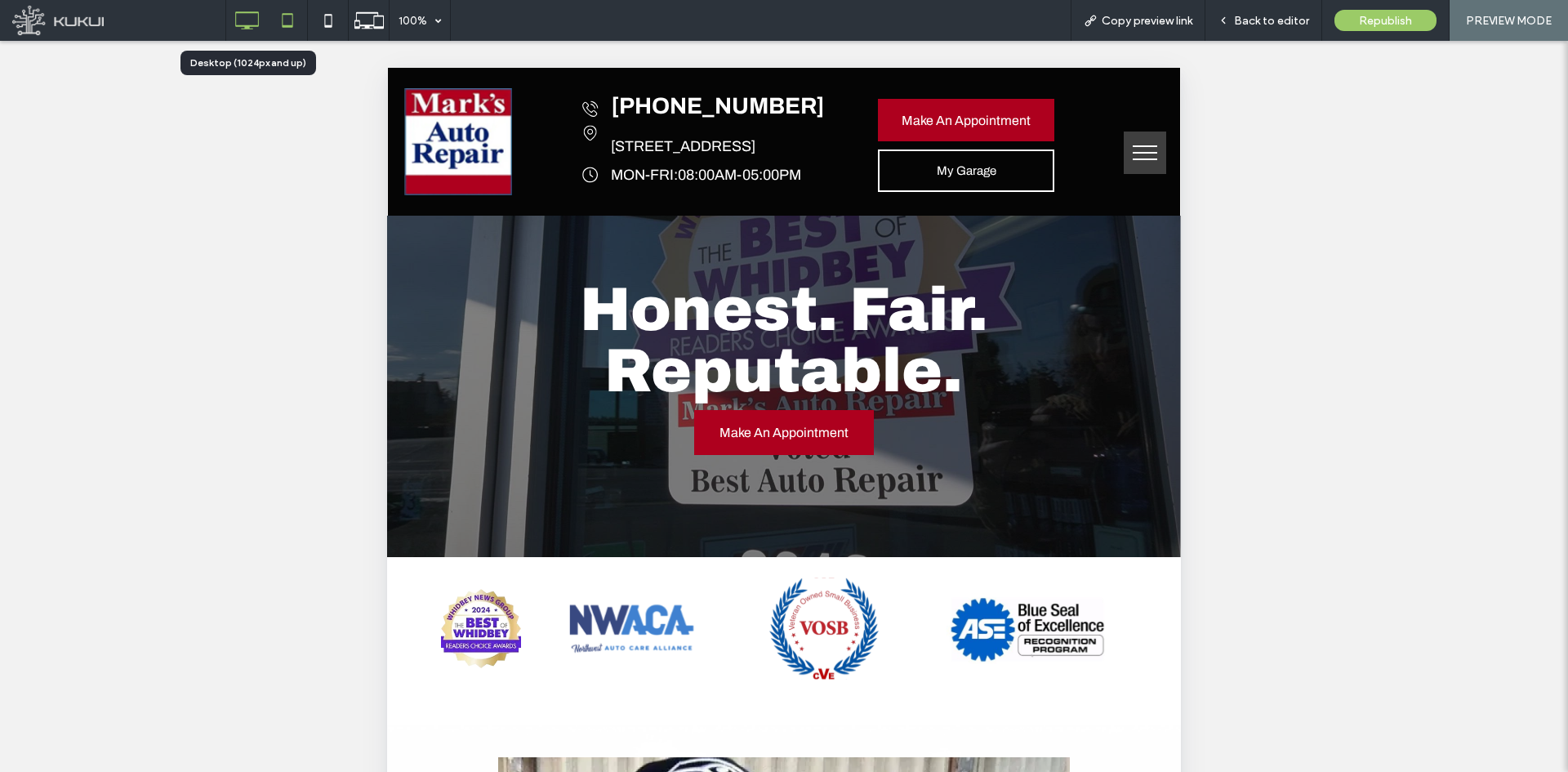
click at [253, 24] on icon at bounding box center [246, 21] width 32 height 32
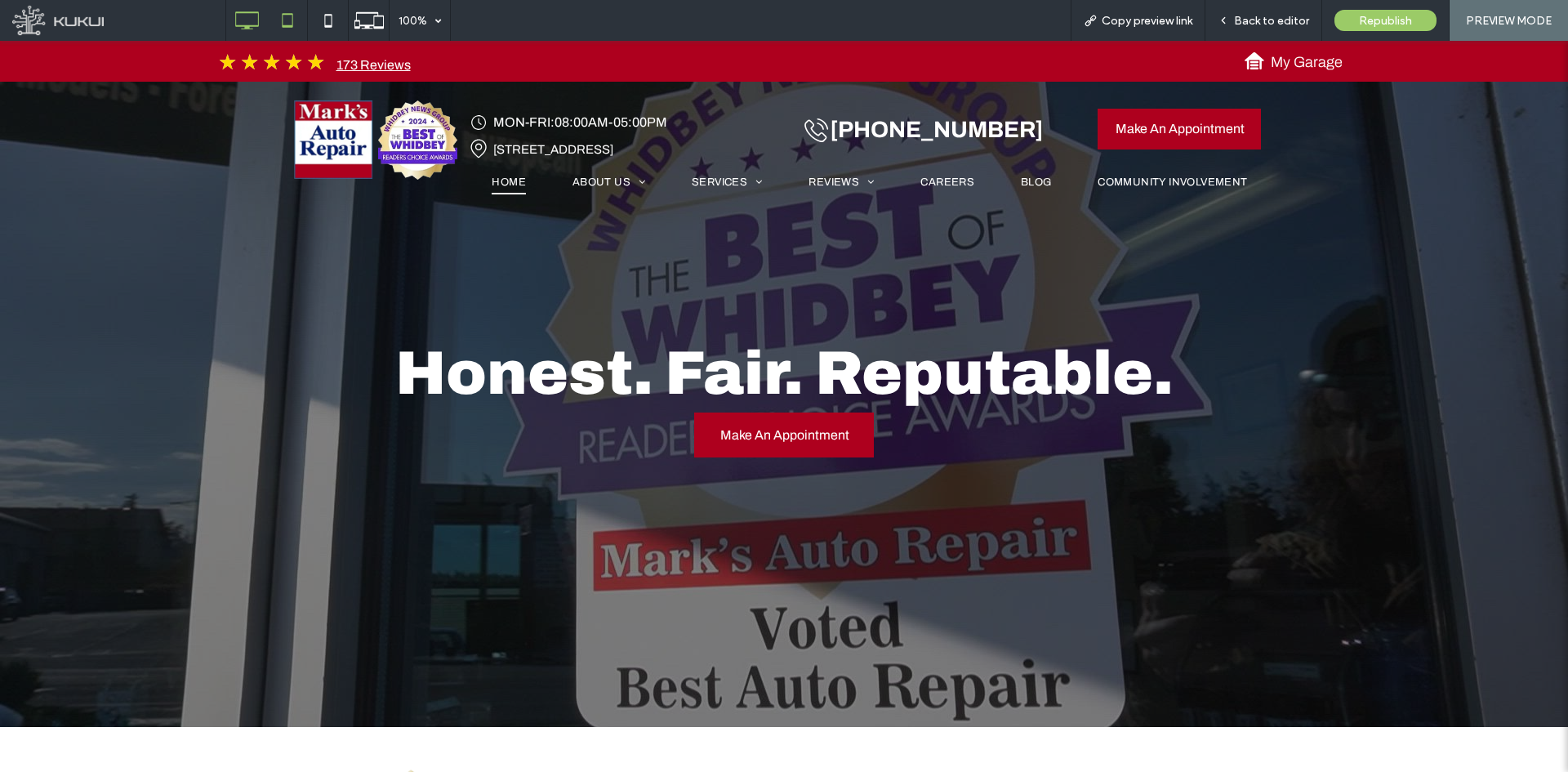
click at [287, 20] on icon at bounding box center [287, 21] width 32 height 32
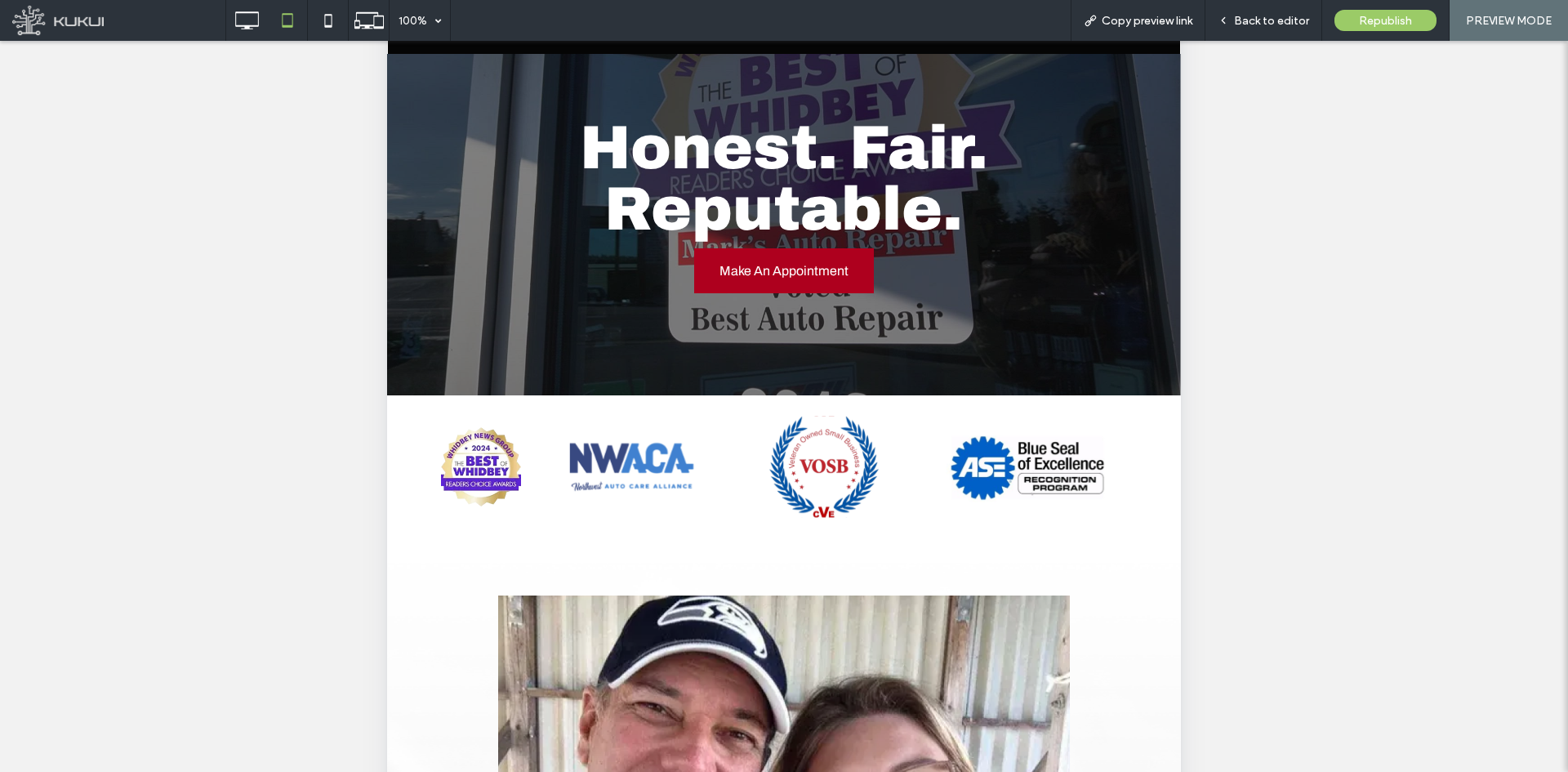
scroll to position [164, 0]
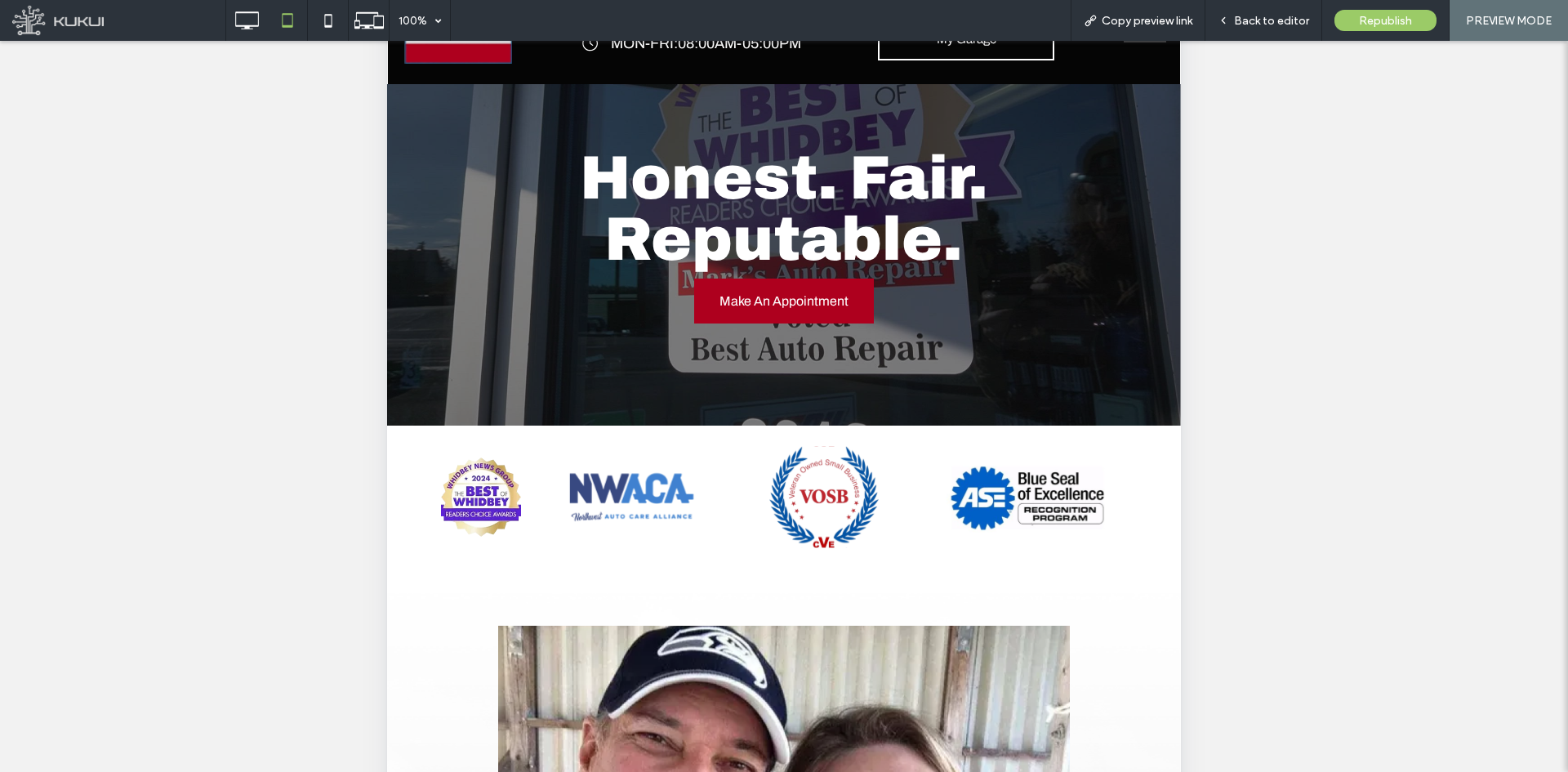
scroll to position [327, 0]
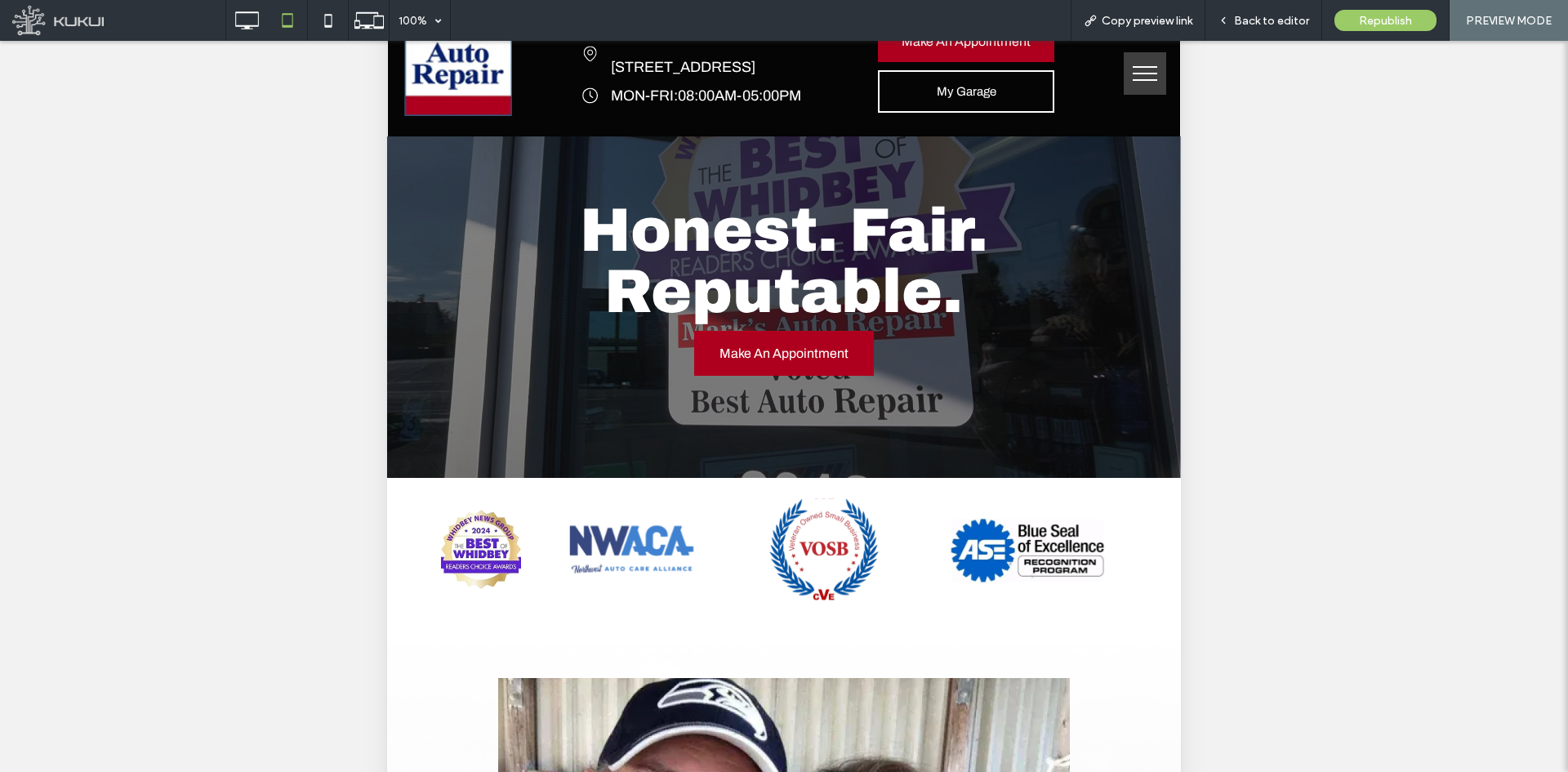
scroll to position [40, 0]
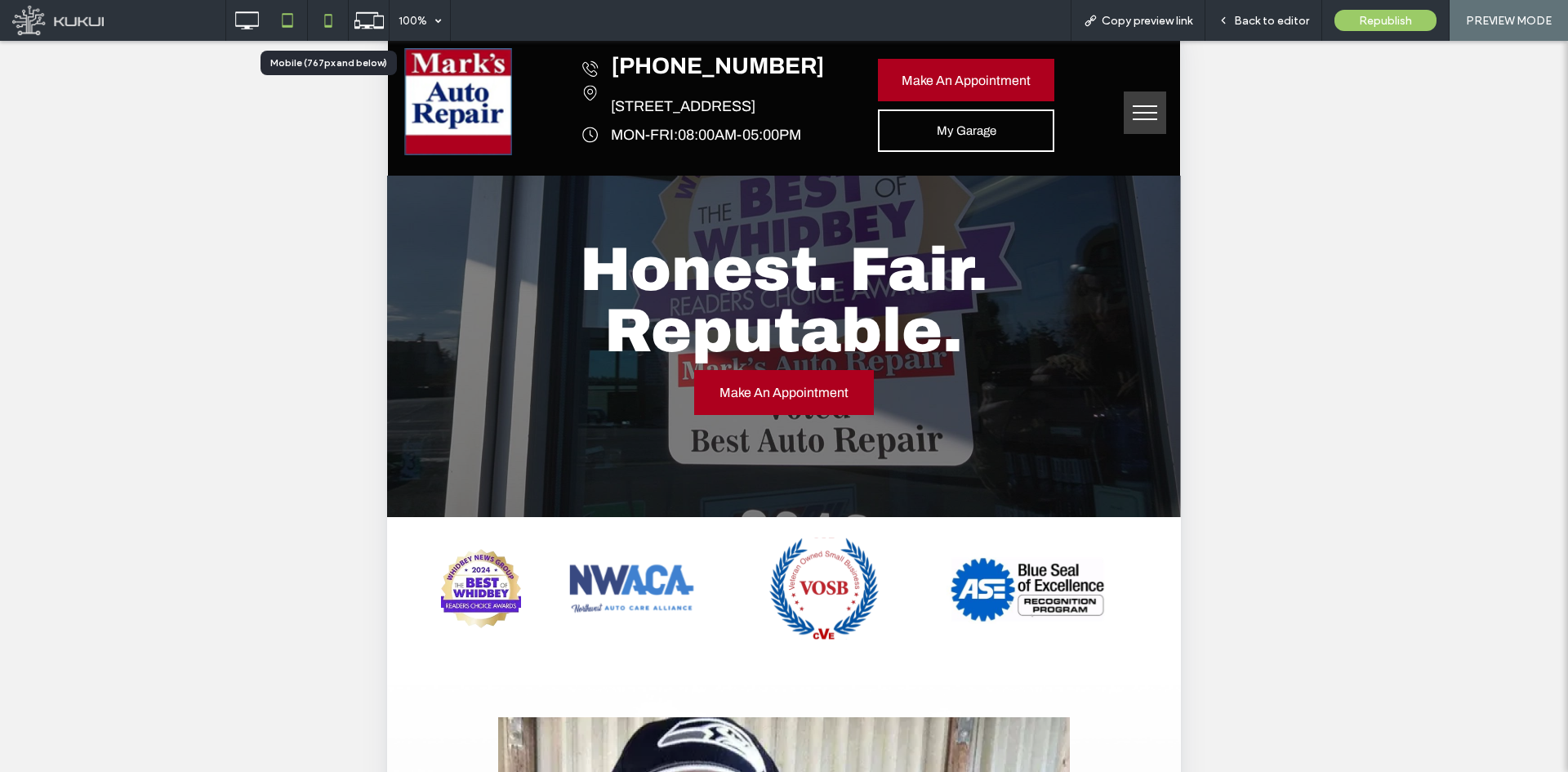
click at [322, 22] on icon at bounding box center [328, 21] width 32 height 32
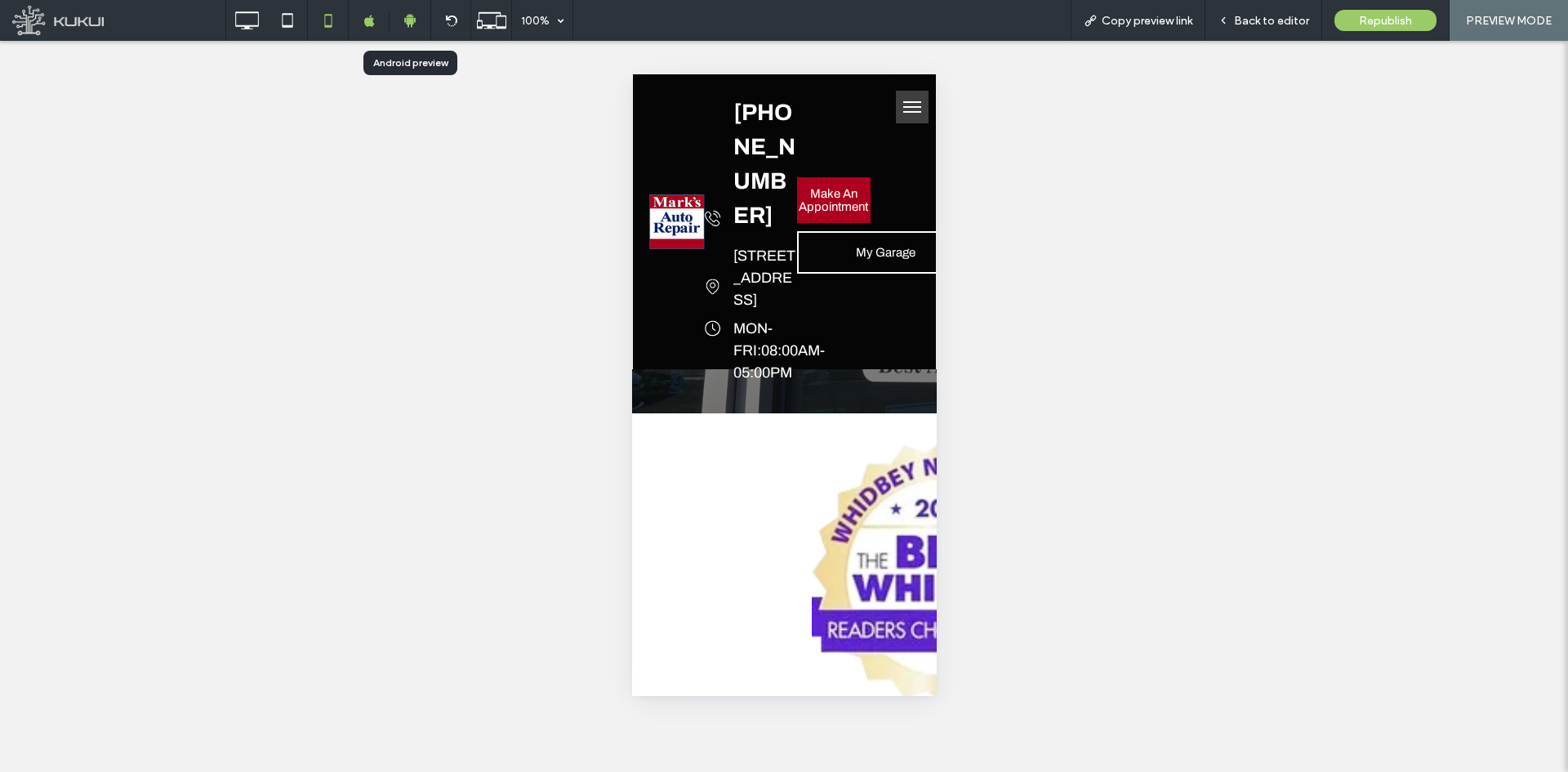
click at [414, 21] on icon at bounding box center [409, 21] width 14 height 14
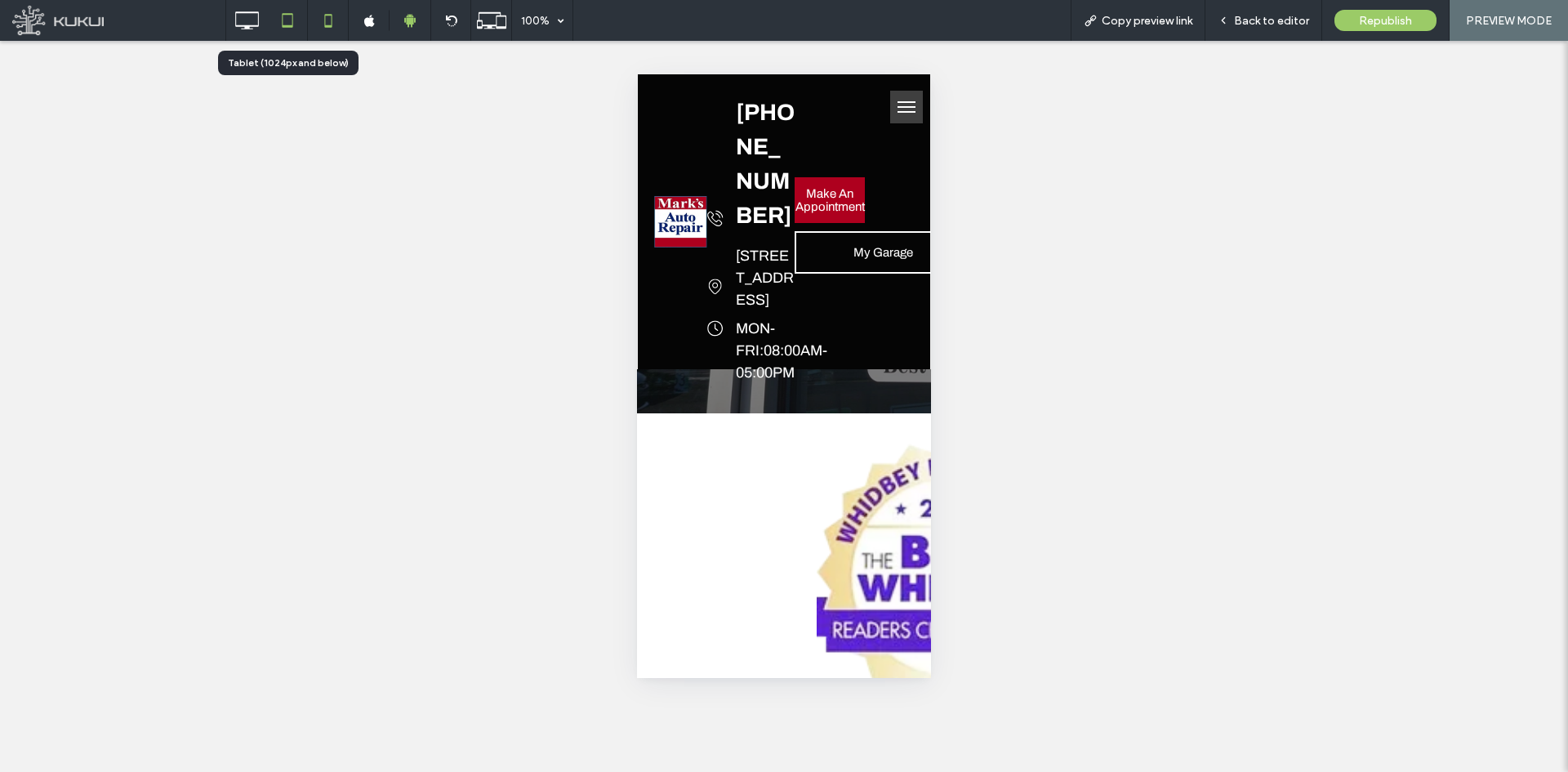
click at [282, 33] on icon at bounding box center [287, 21] width 32 height 32
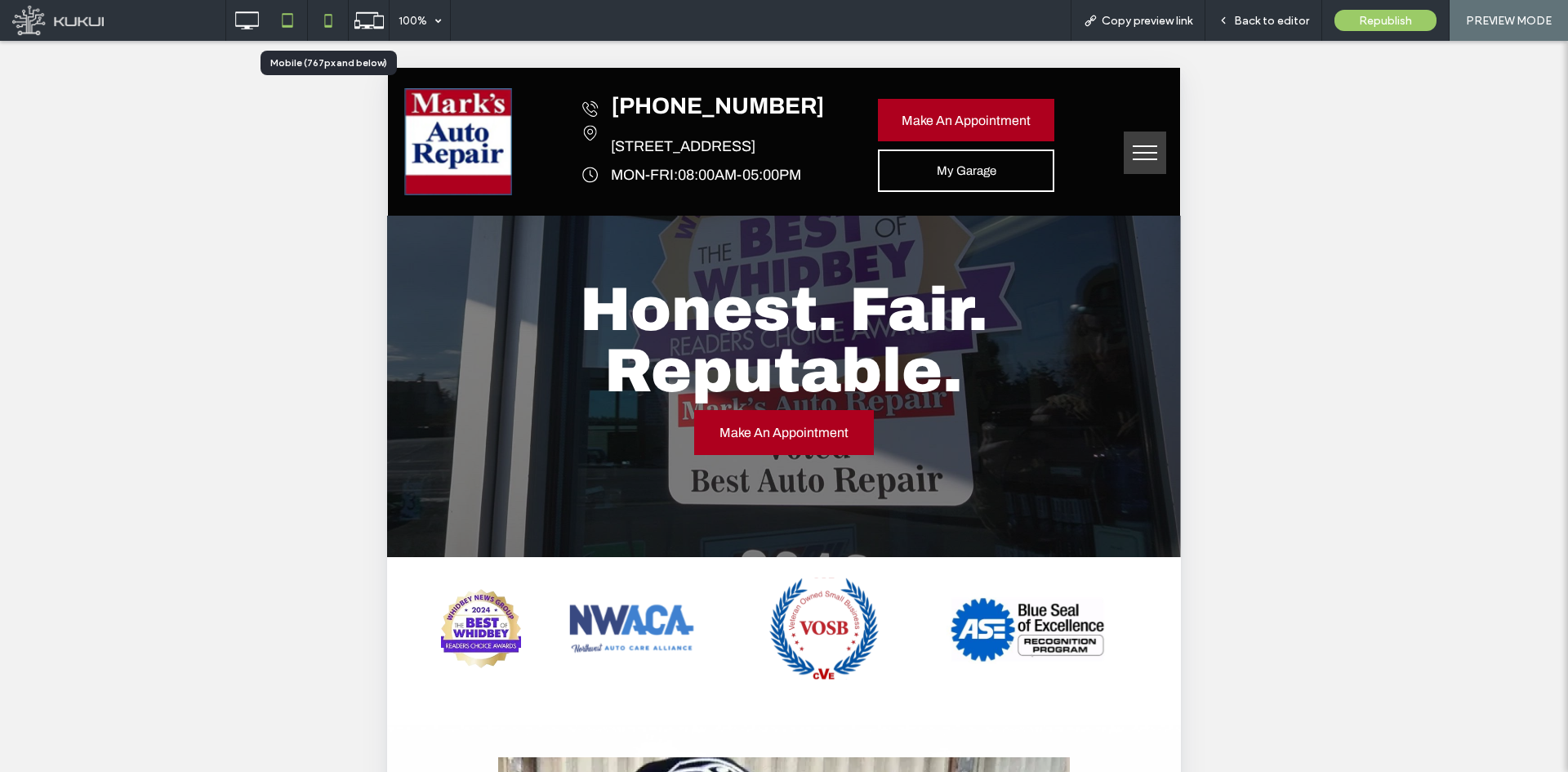
click at [335, 26] on icon at bounding box center [328, 21] width 32 height 32
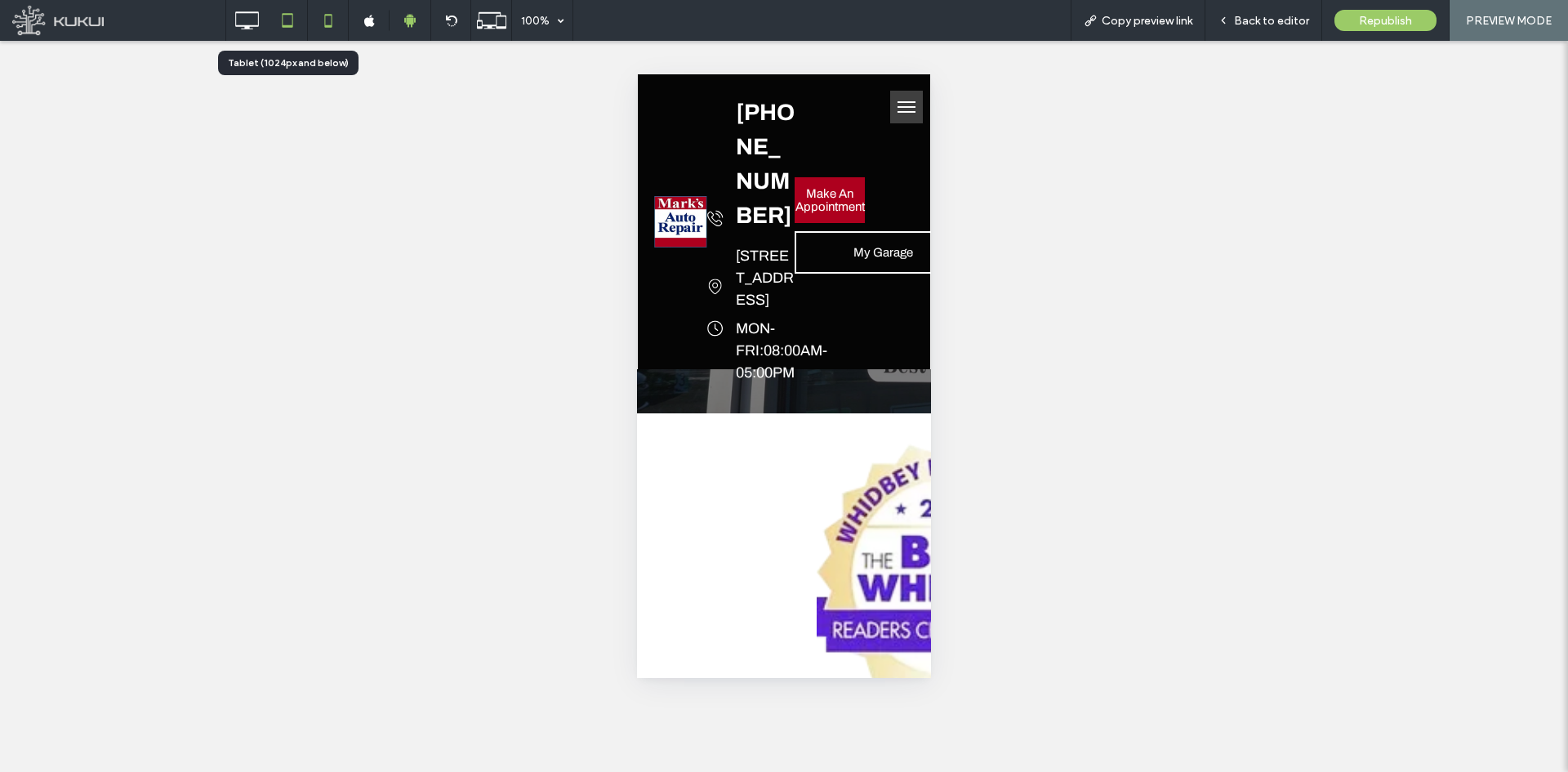
click at [295, 18] on icon at bounding box center [287, 21] width 32 height 32
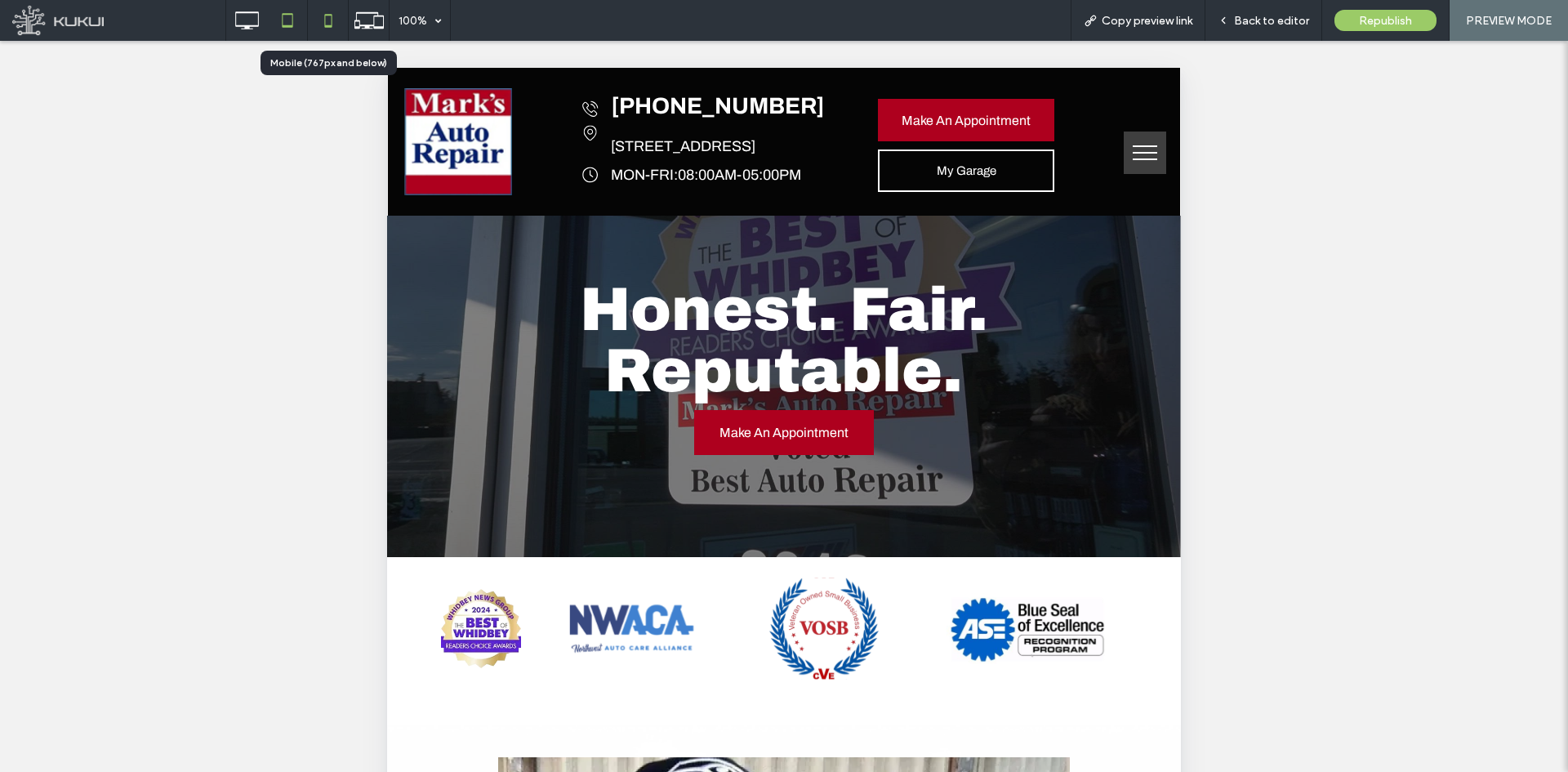
click at [331, 19] on icon at bounding box center [328, 21] width 32 height 32
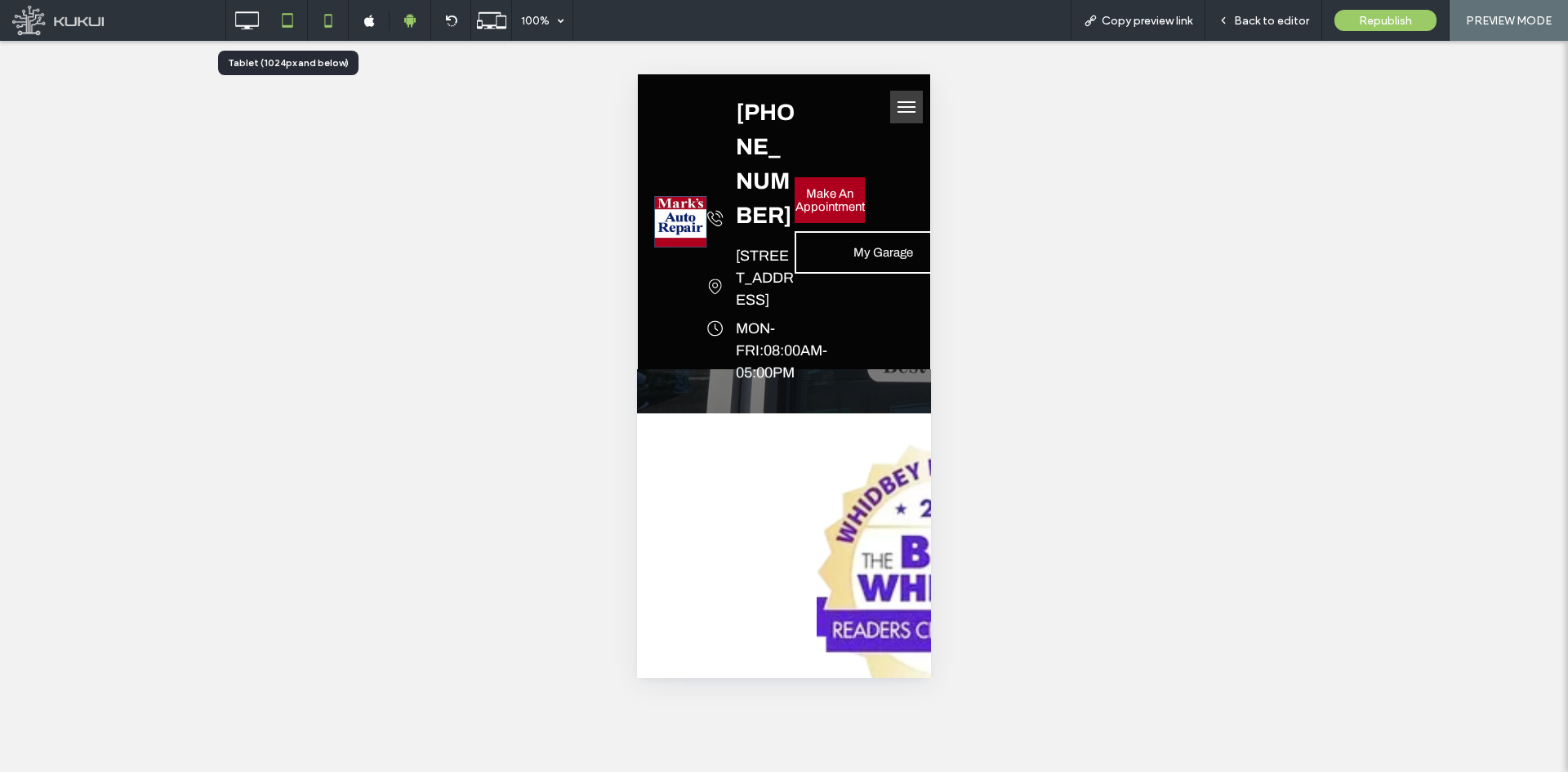
click at [293, 21] on icon at bounding box center [287, 21] width 32 height 32
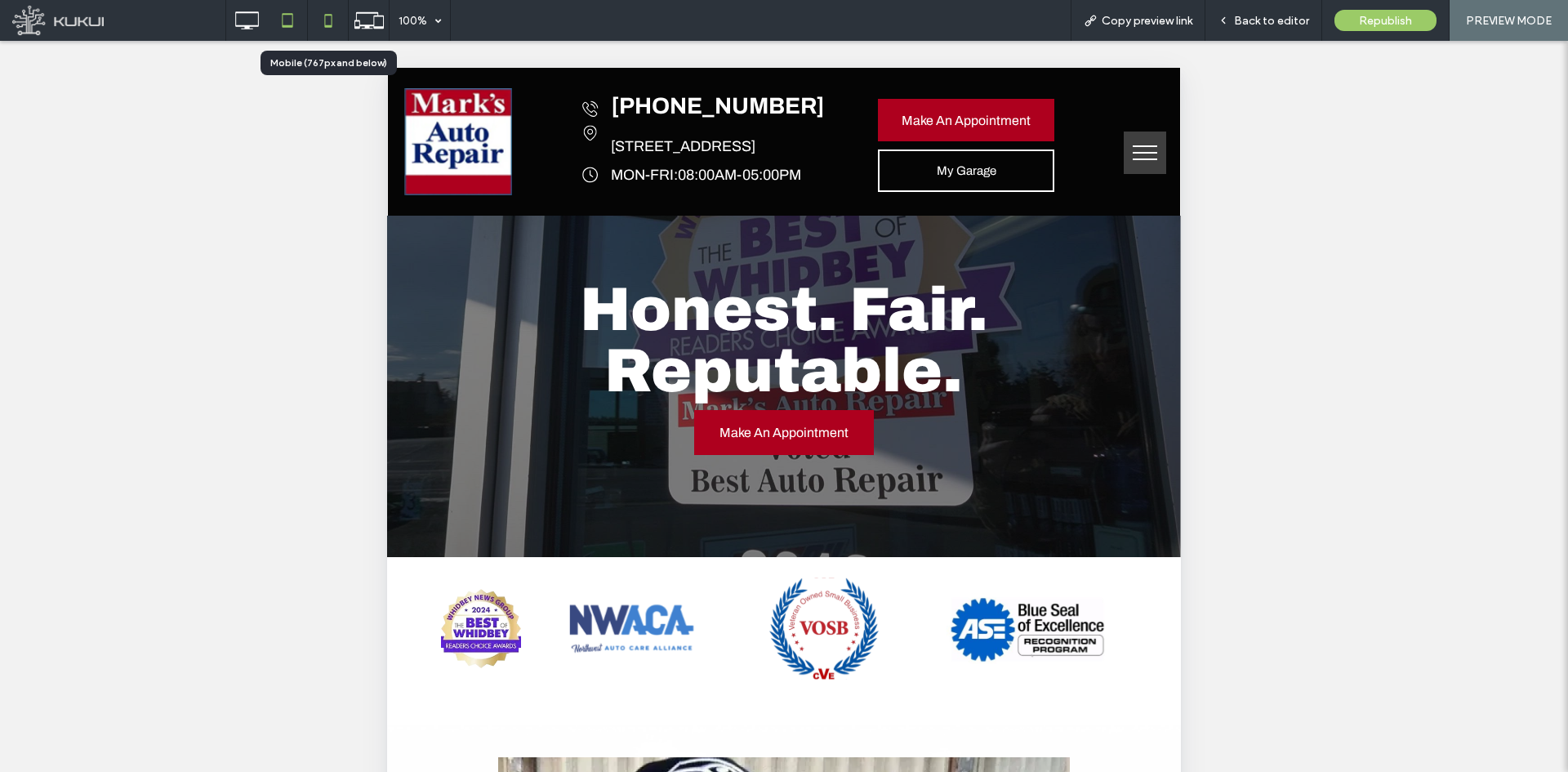
click at [322, 22] on icon at bounding box center [328, 21] width 32 height 32
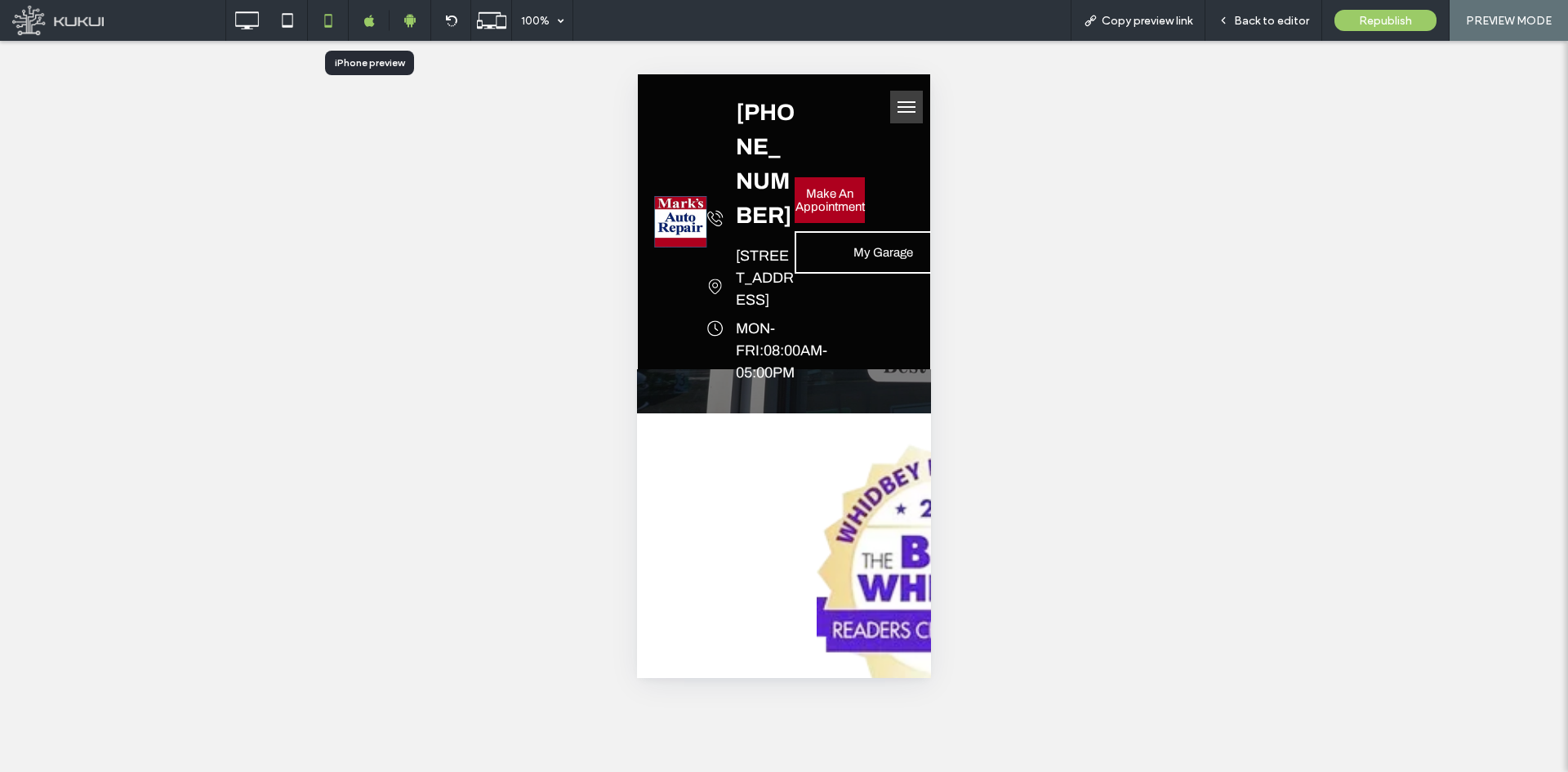
click at [363, 26] on icon at bounding box center [370, 21] width 13 height 13
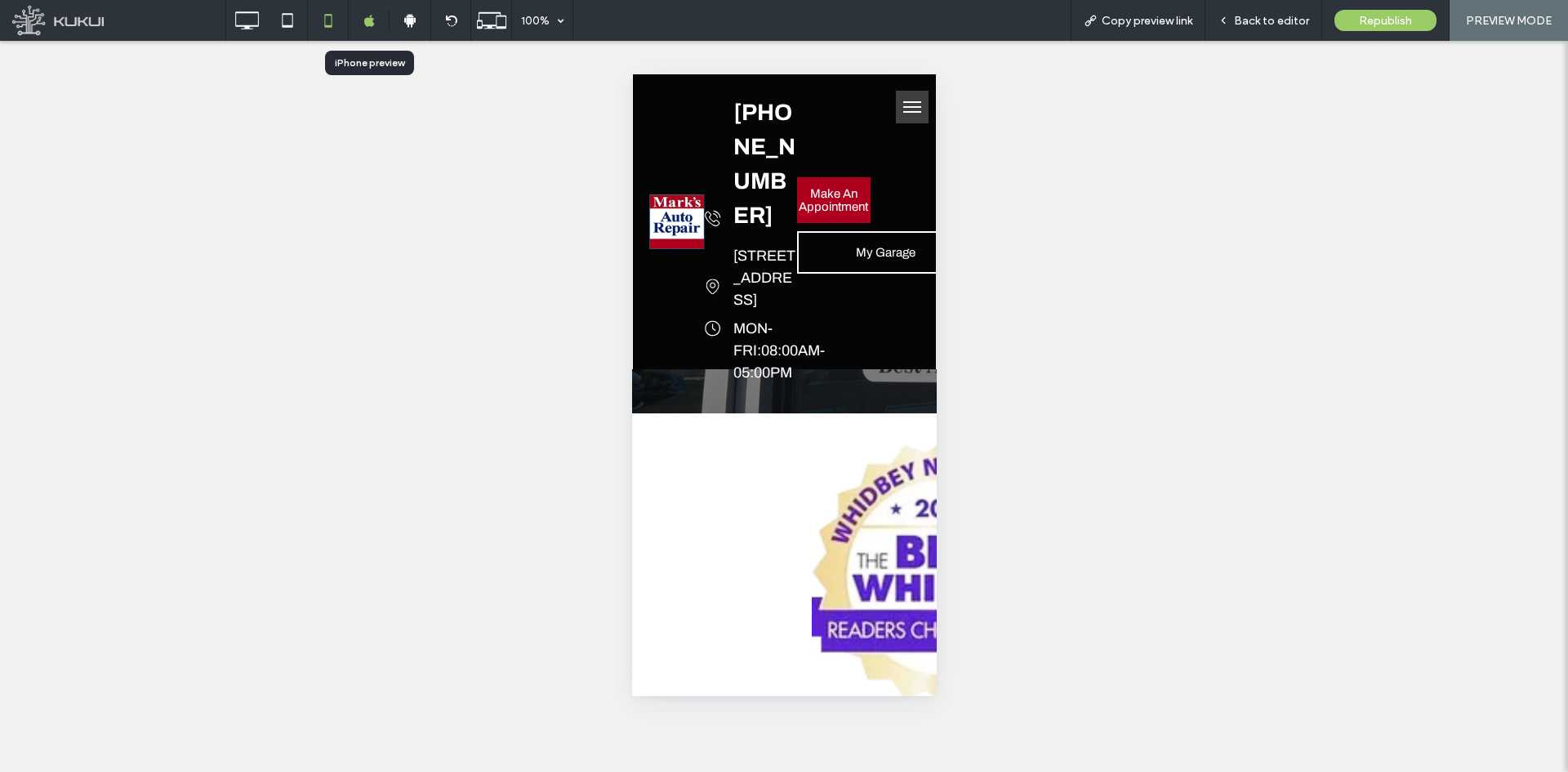
click at [388, 22] on div at bounding box center [369, 21] width 40 height 13
click at [407, 22] on icon at bounding box center [409, 21] width 14 height 14
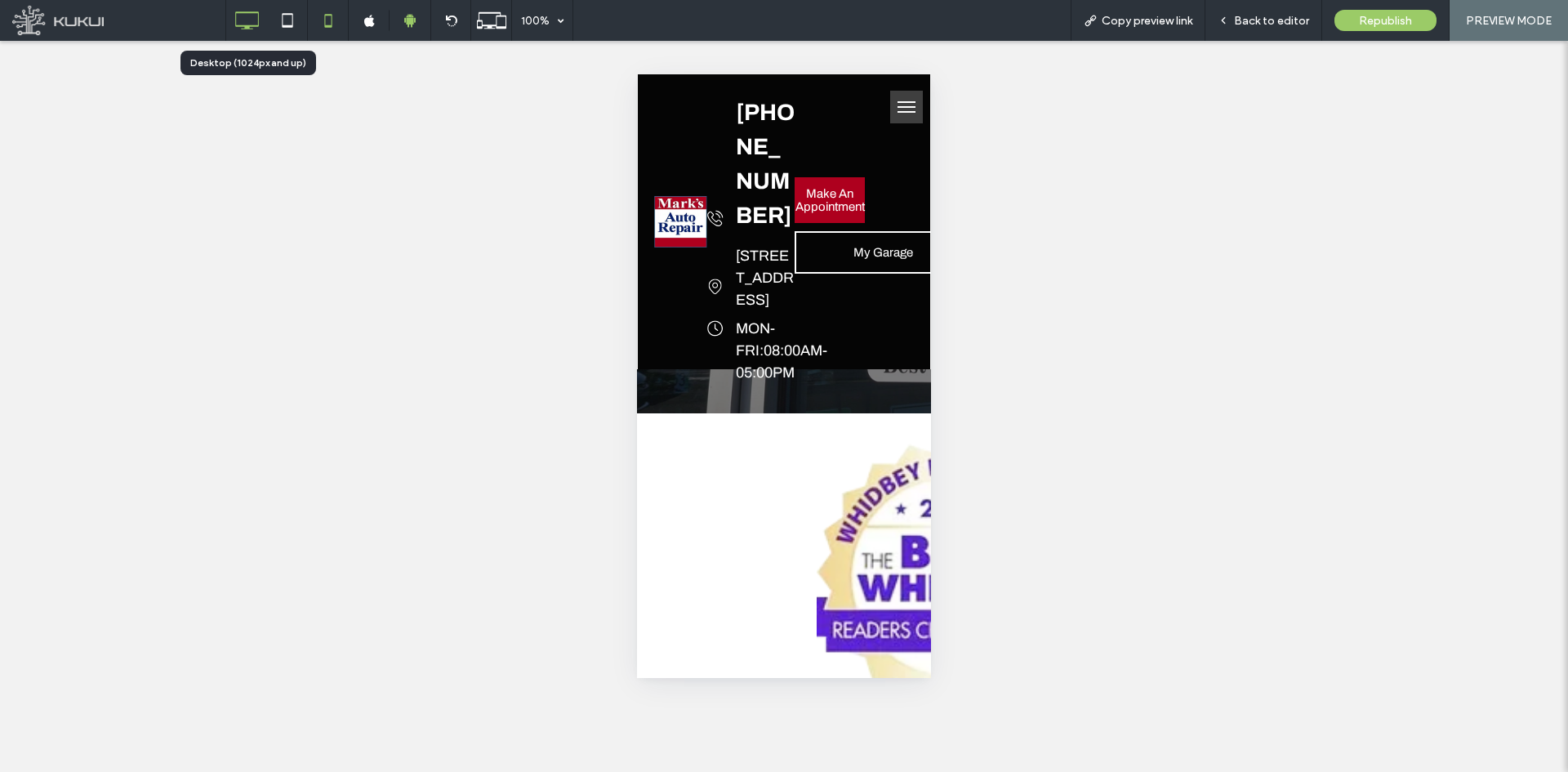
click at [237, 16] on icon at bounding box center [246, 21] width 32 height 32
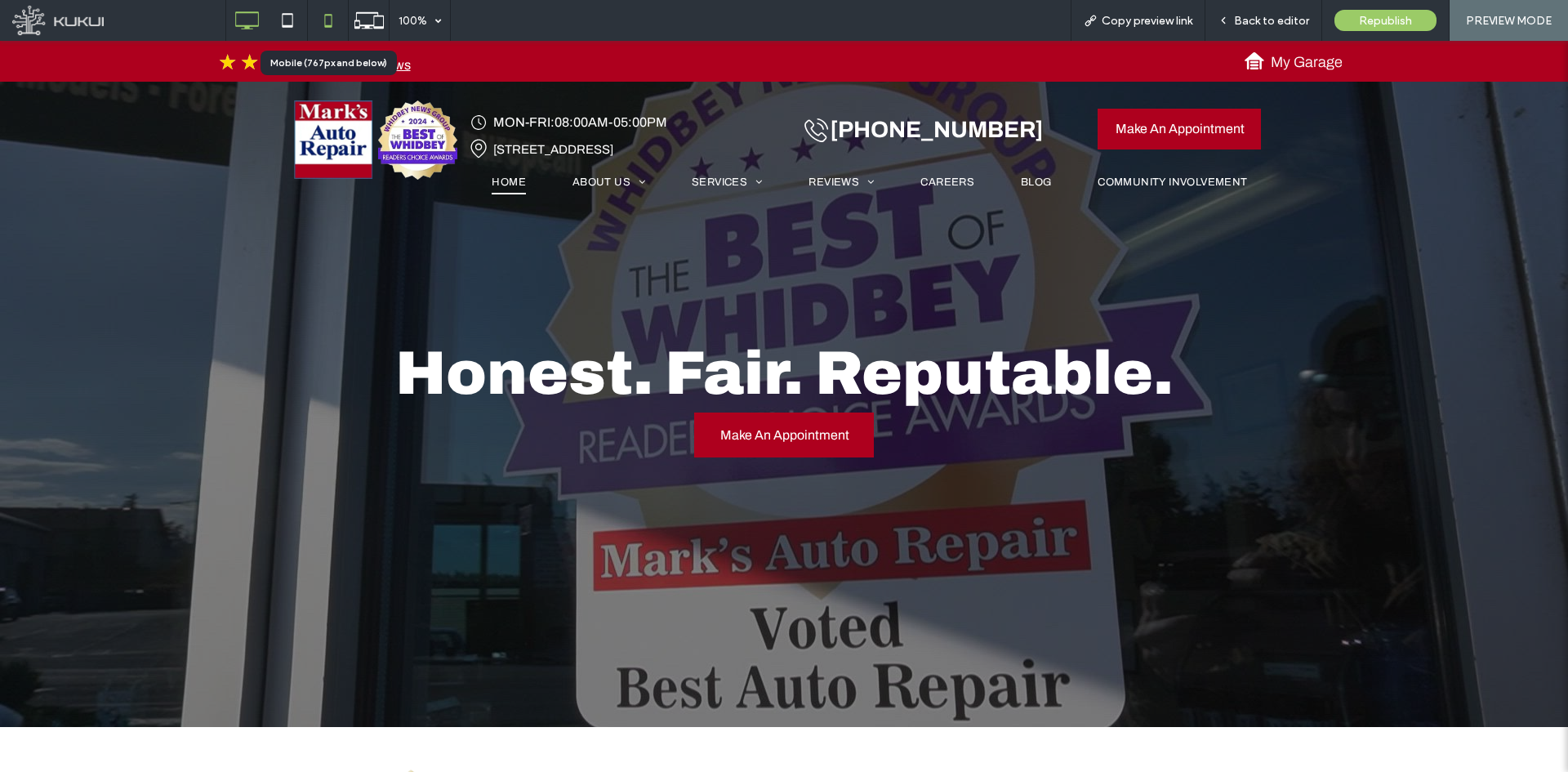
click at [323, 29] on icon at bounding box center [328, 21] width 32 height 32
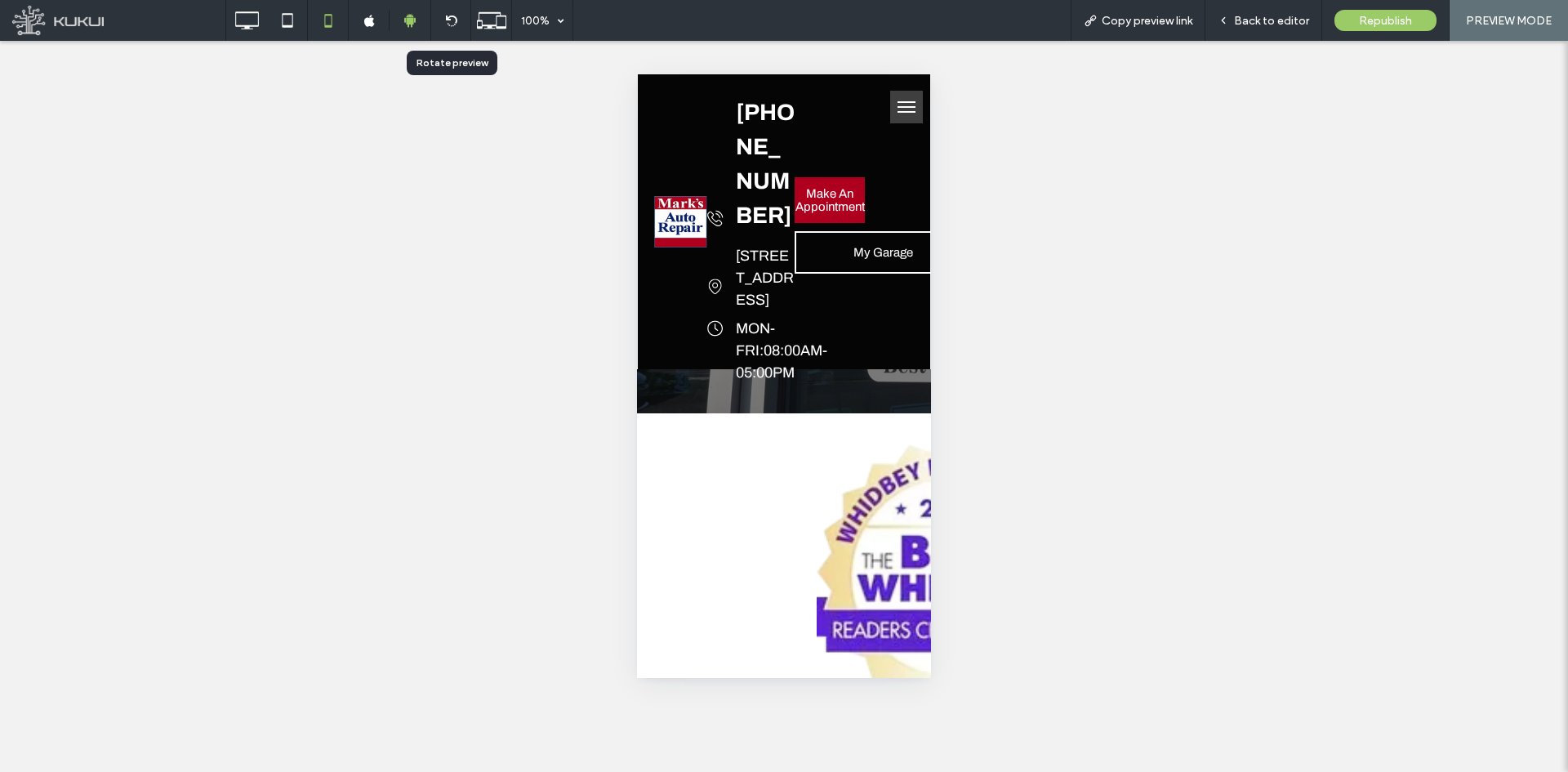
click at [449, 25] on icon at bounding box center [452, 21] width 13 height 13
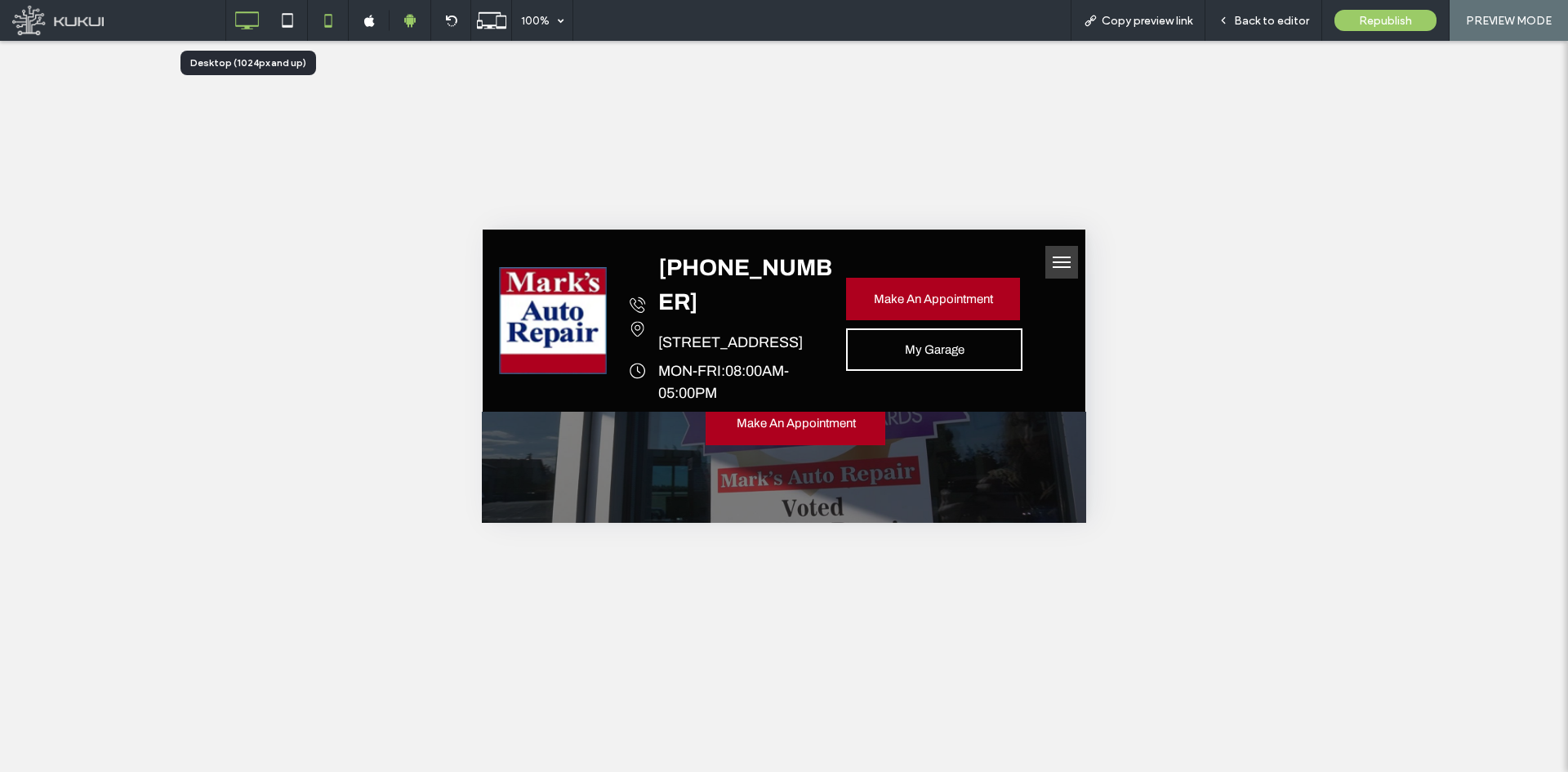
click at [251, 19] on icon at bounding box center [246, 21] width 32 height 32
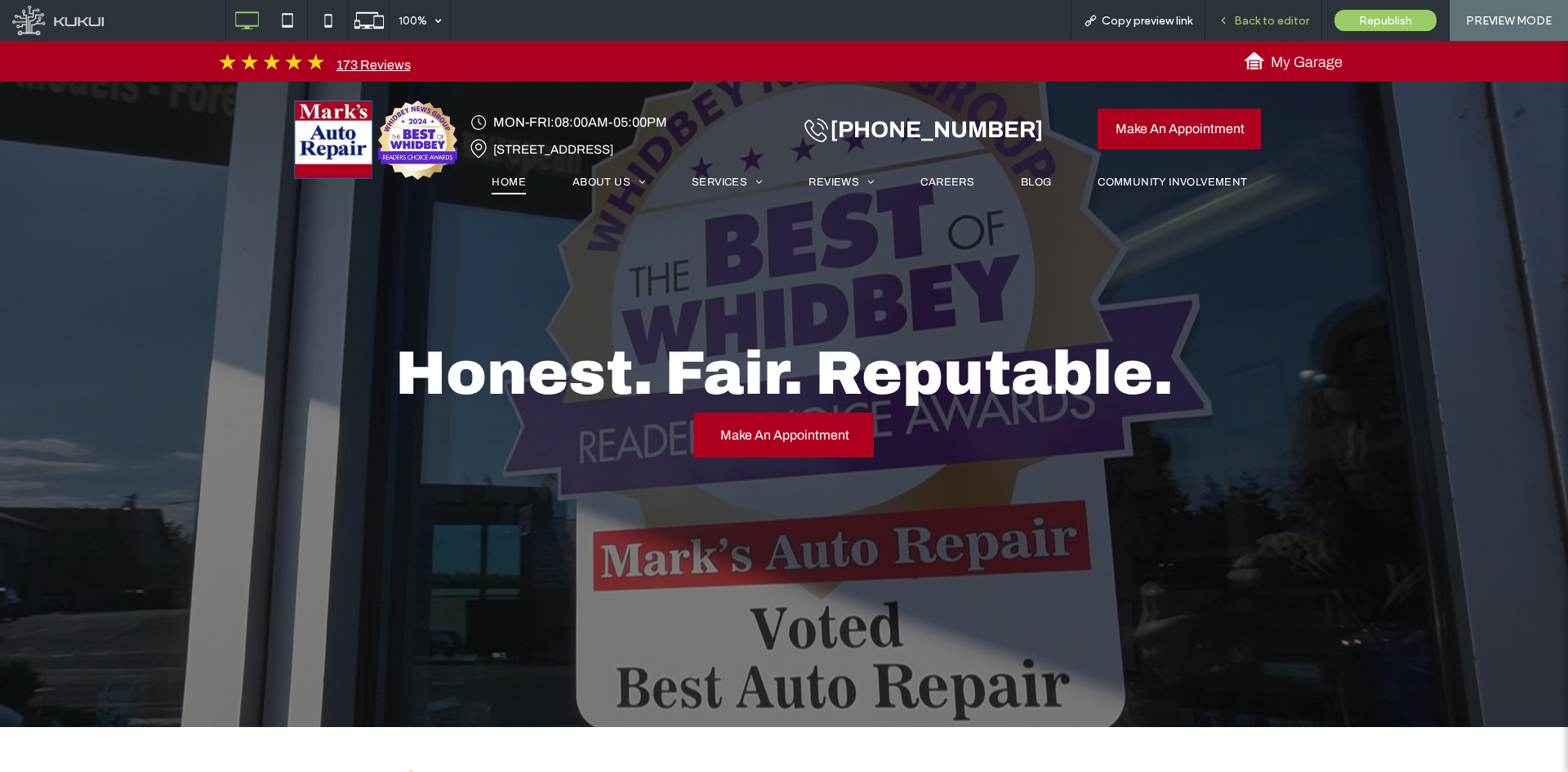
click at [1241, 19] on span "Back to editor" at bounding box center [1272, 20] width 76 height 13
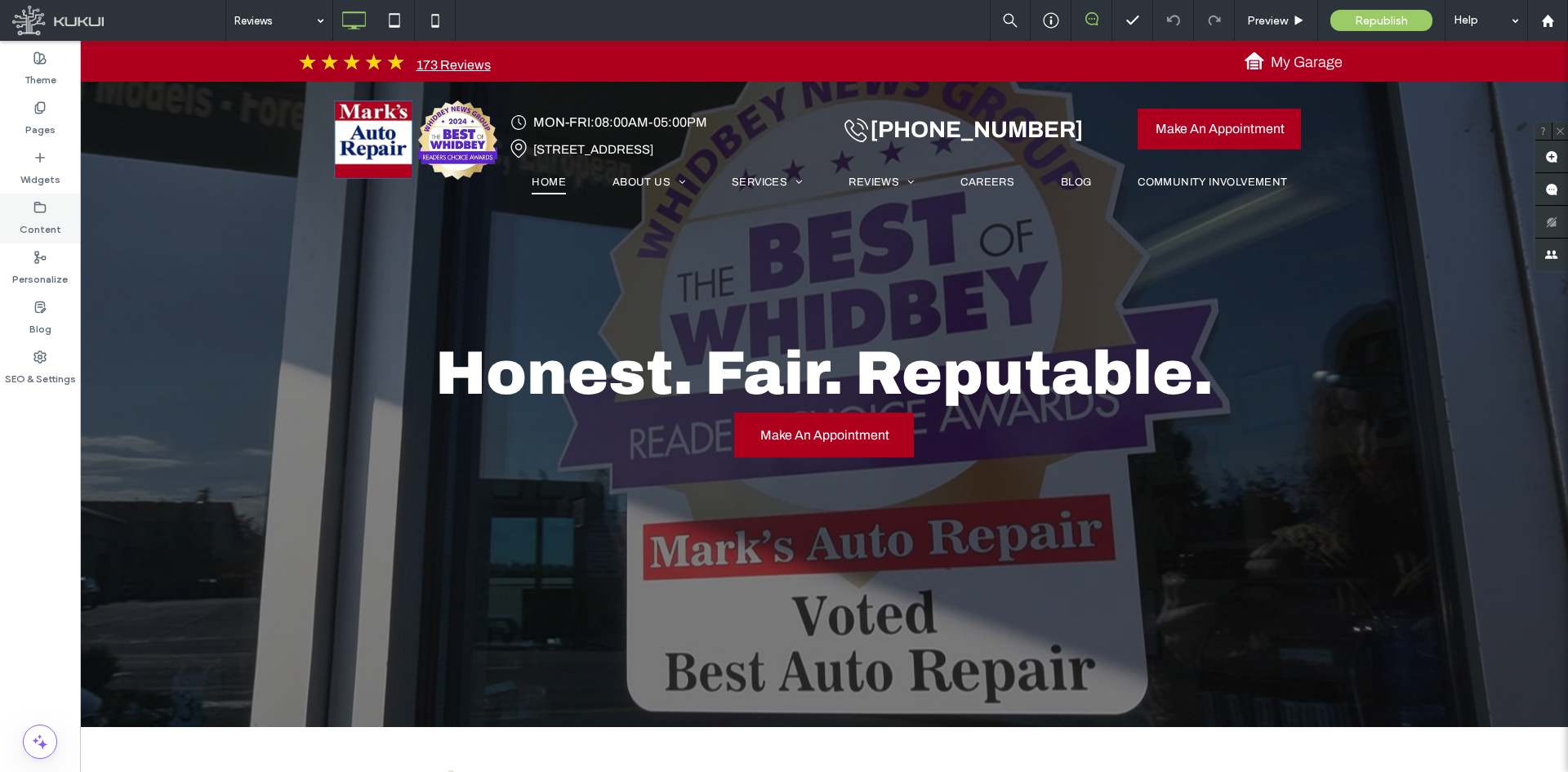
click at [40, 227] on label "Content" at bounding box center [40, 225] width 41 height 22
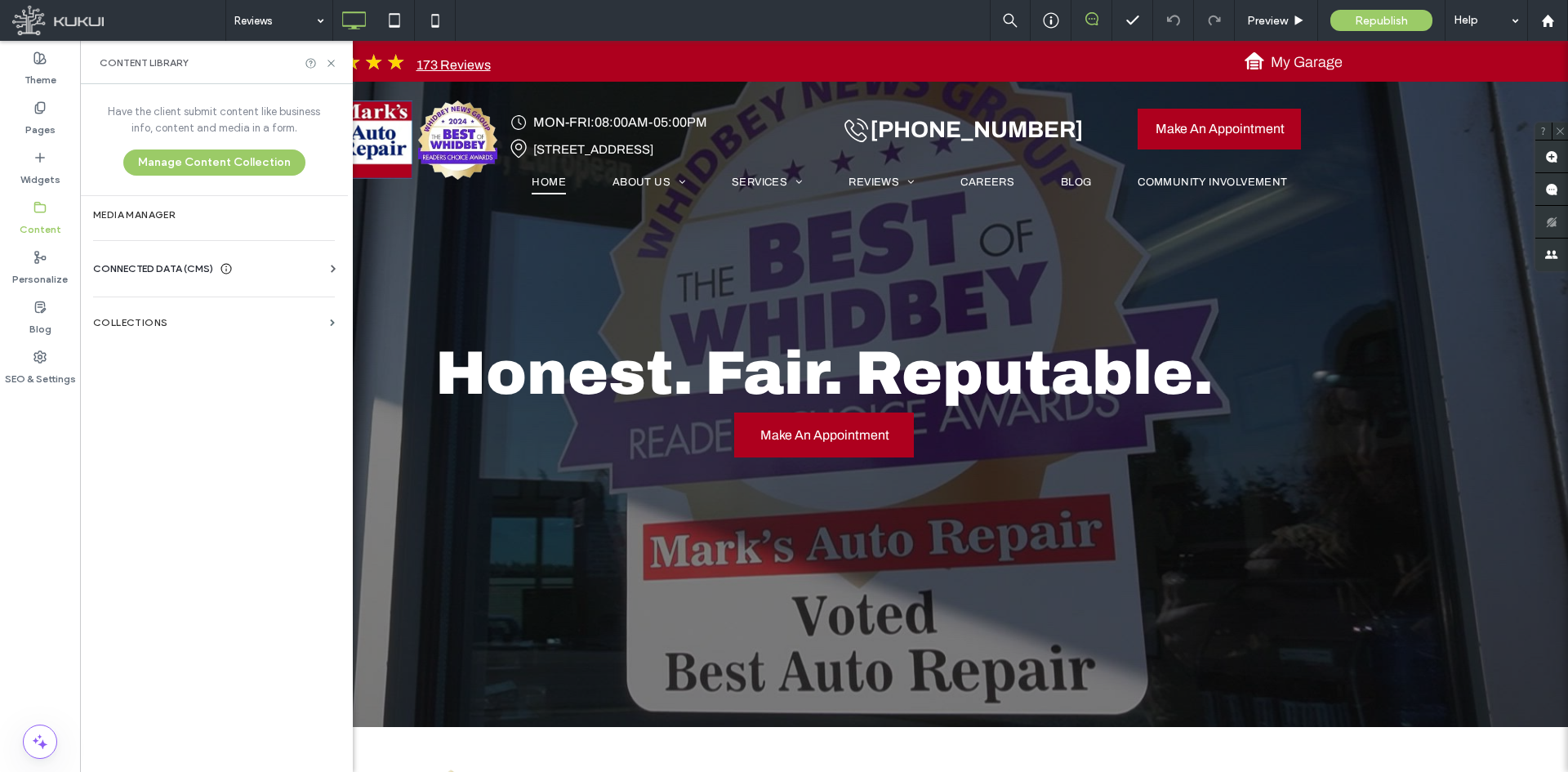
click at [332, 265] on icon at bounding box center [333, 269] width 16 height 16
click at [274, 317] on section "Business Info" at bounding box center [217, 309] width 248 height 38
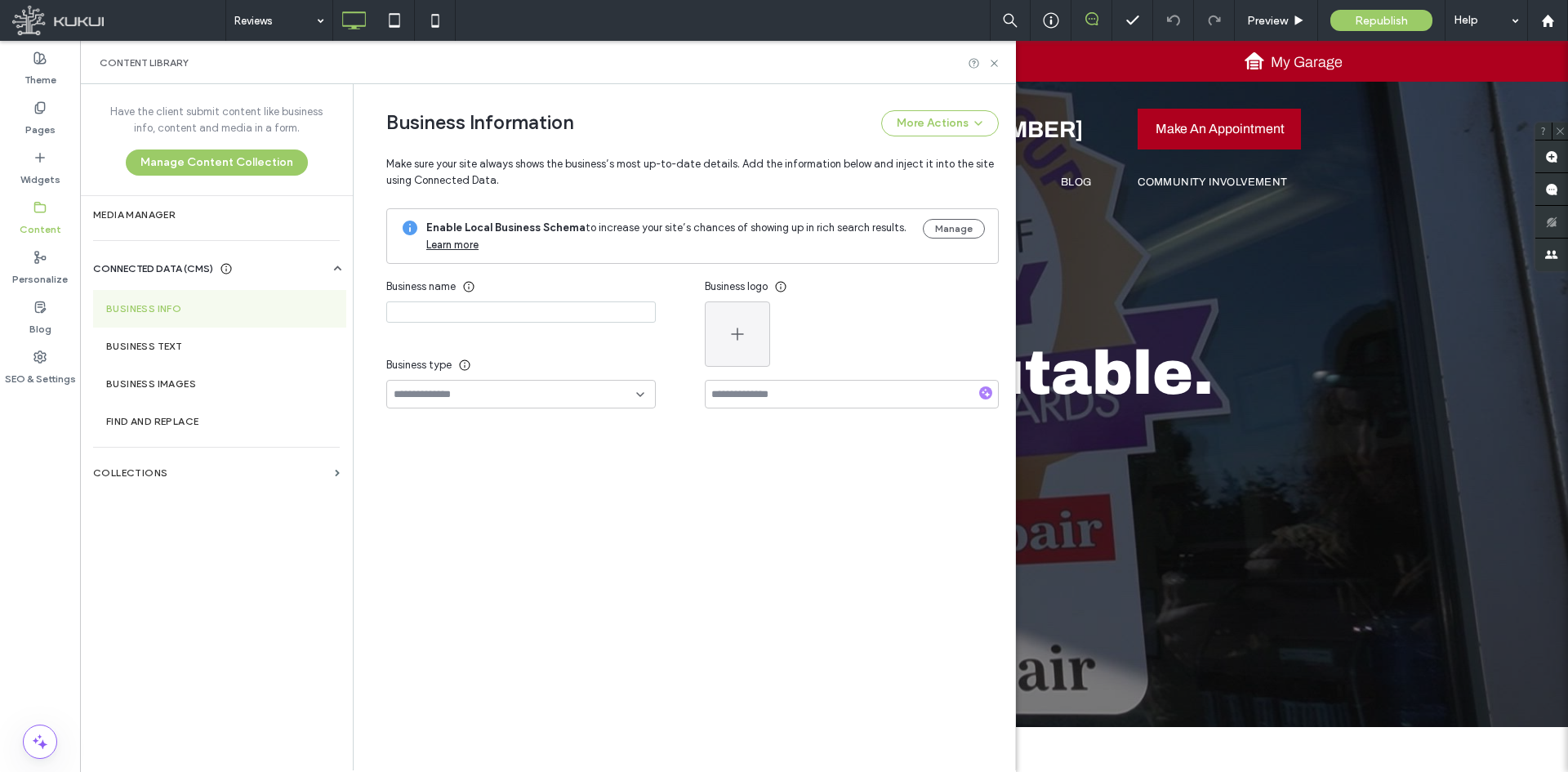
type input "**********"
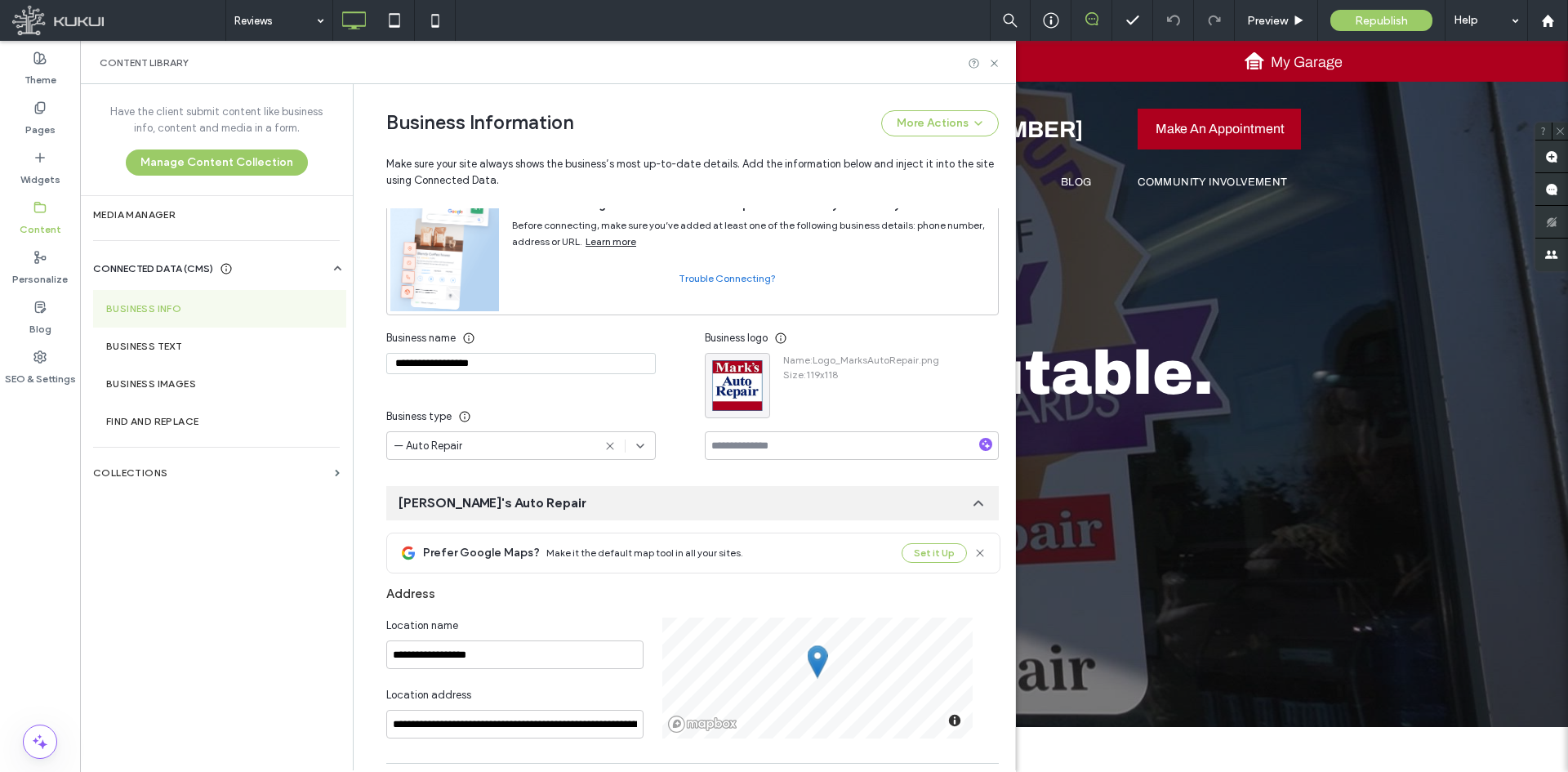
scroll to position [327, 0]
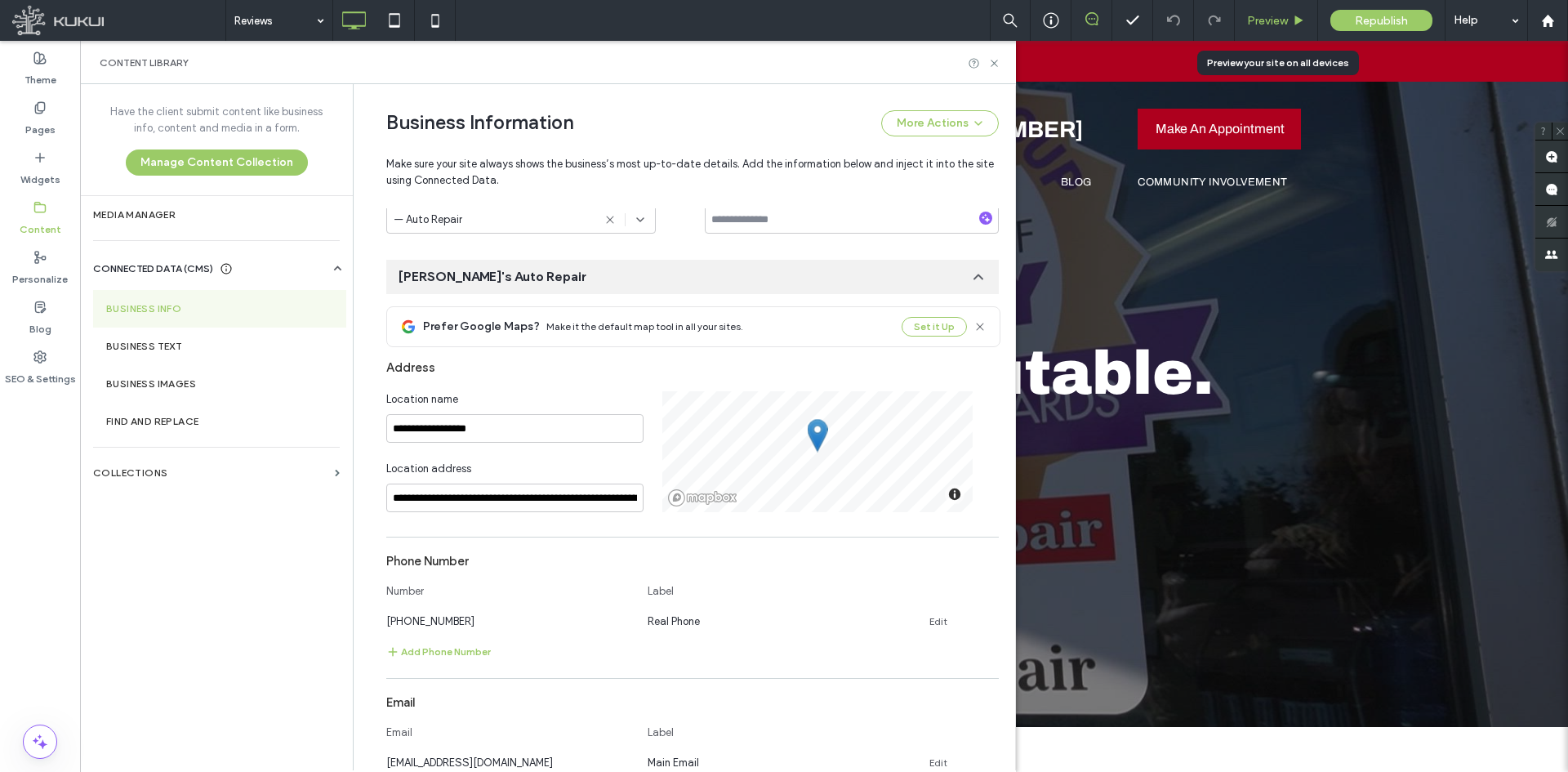
click at [1263, 22] on span "Preview" at bounding box center [1267, 20] width 40 height 13
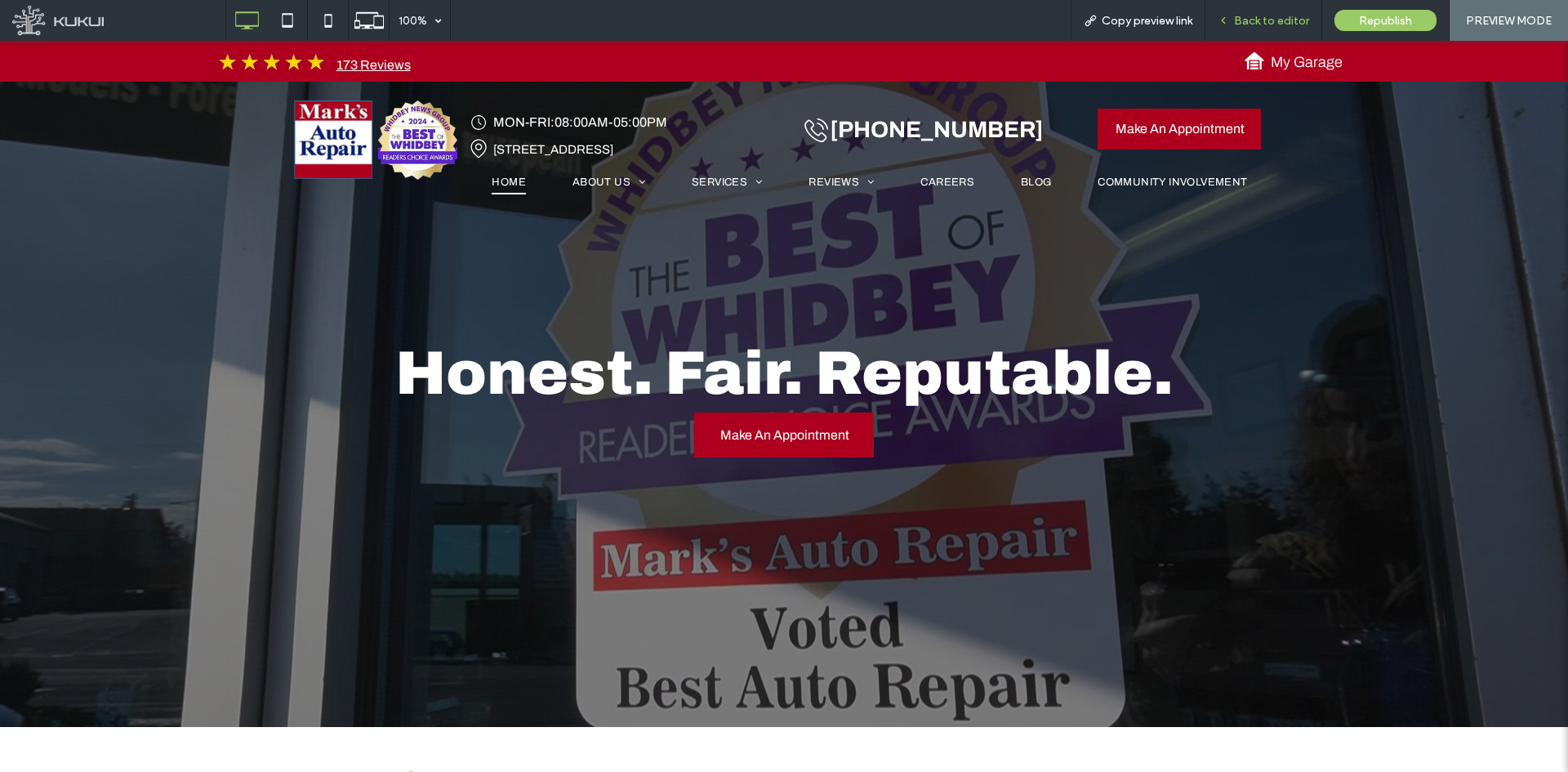
click at [1244, 27] on span "Back to editor" at bounding box center [1272, 20] width 76 height 13
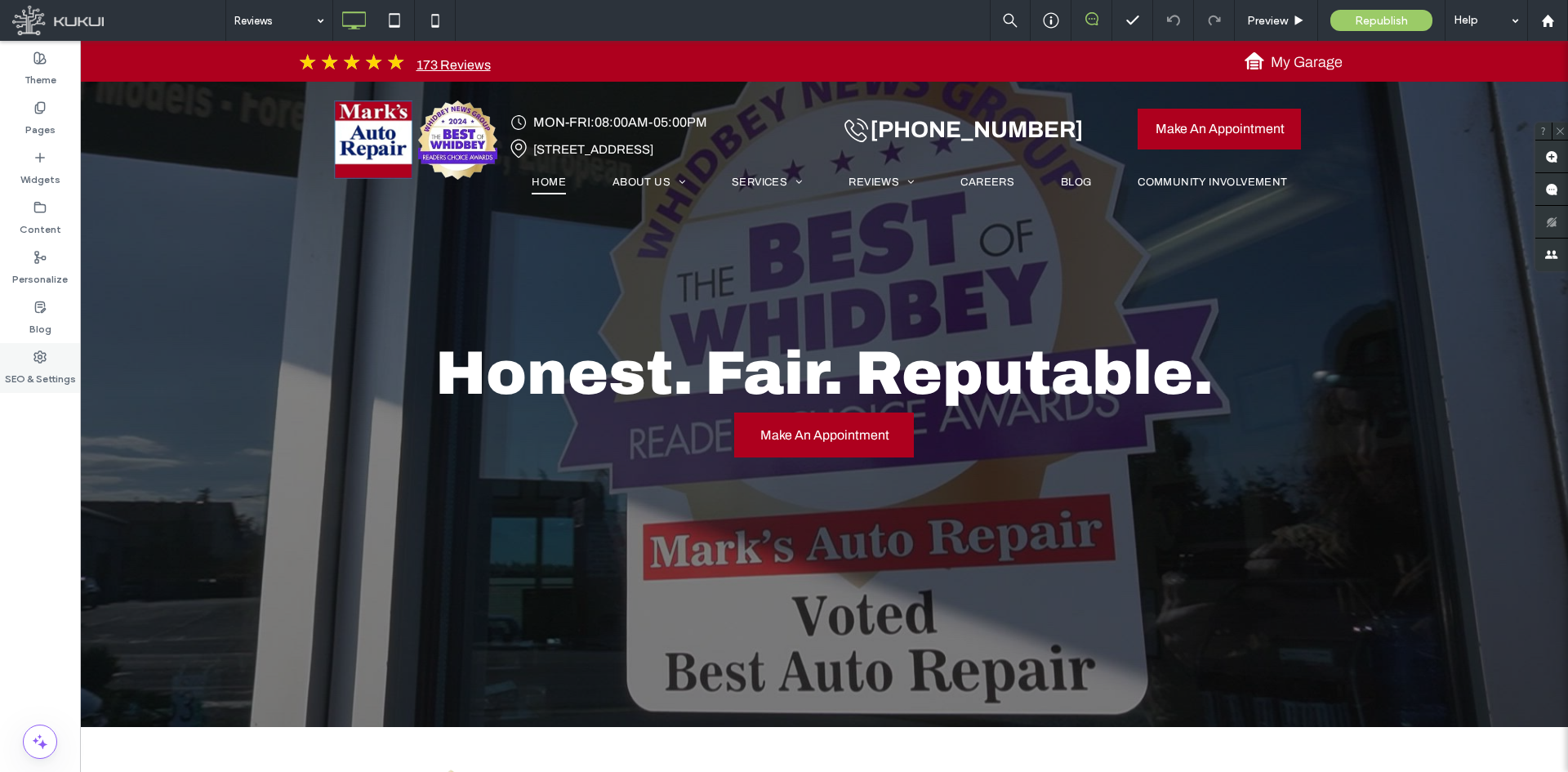
click at [24, 364] on label "SEO & Settings" at bounding box center [40, 374] width 71 height 22
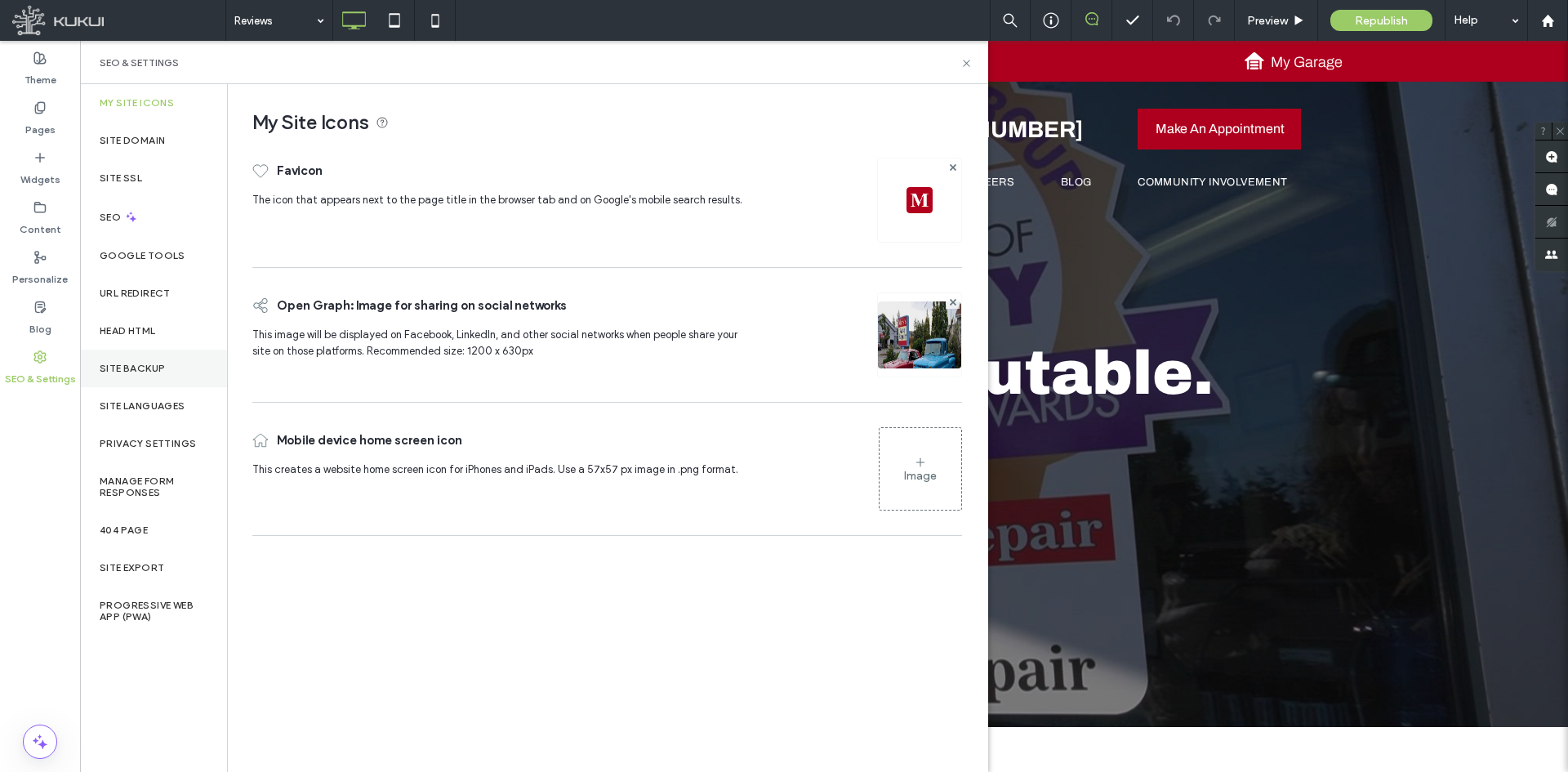
click at [168, 380] on div "Site Backup" at bounding box center [153, 368] width 147 height 38
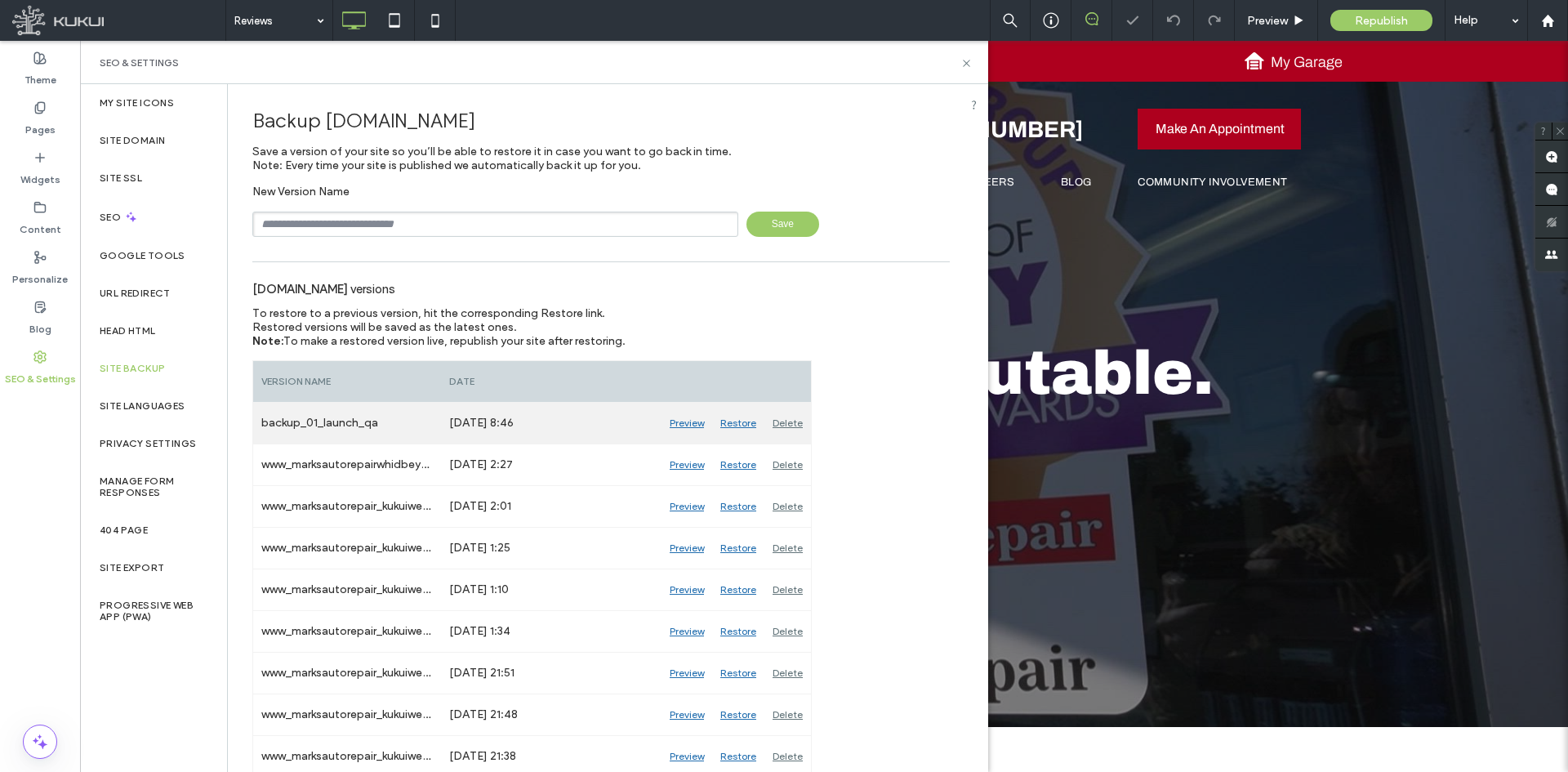
click at [730, 422] on div "Restore" at bounding box center [738, 422] width 52 height 40
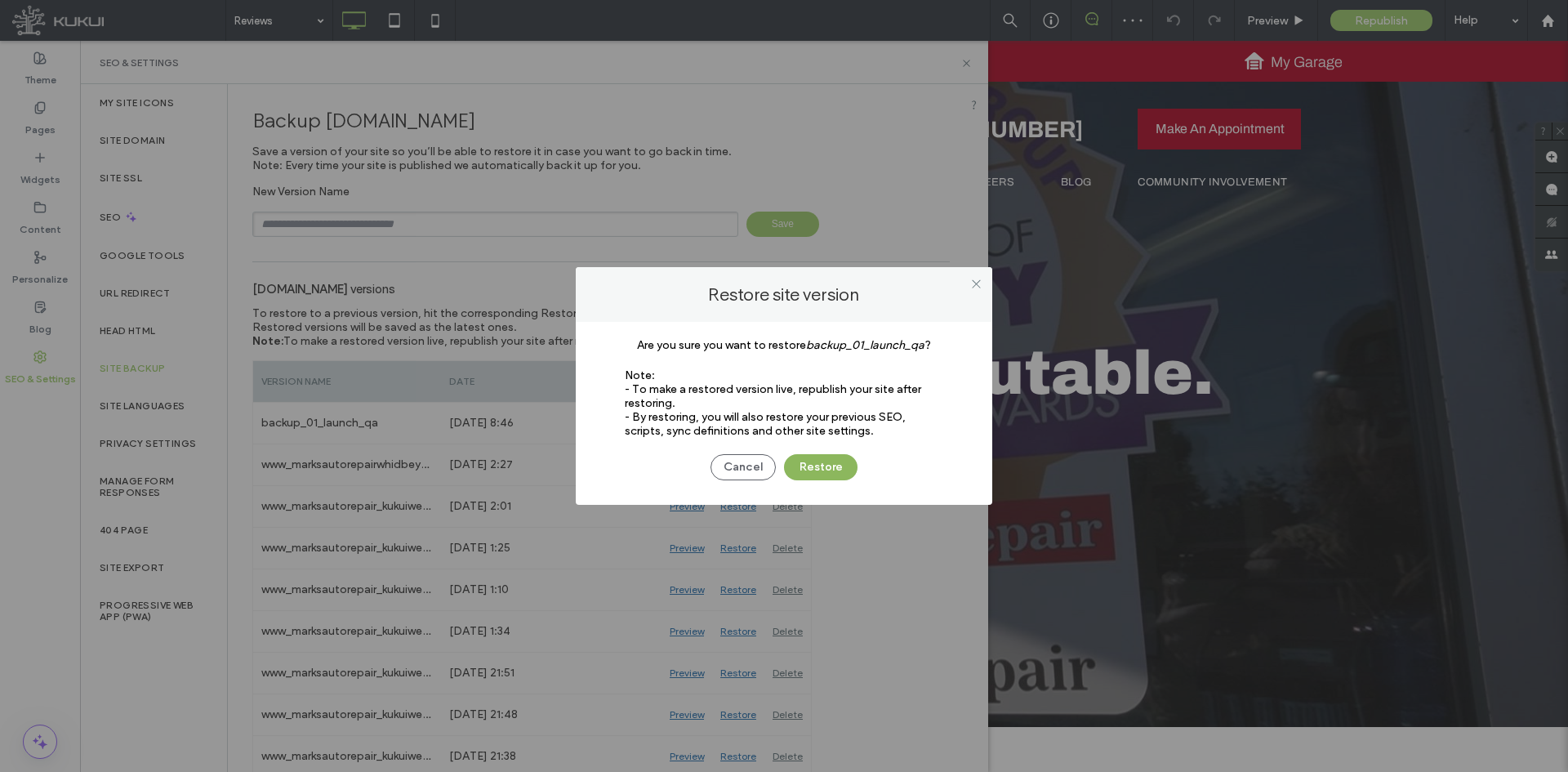
click at [793, 460] on button "Restore" at bounding box center [820, 467] width 74 height 26
